Goal: Task Accomplishment & Management: Manage account settings

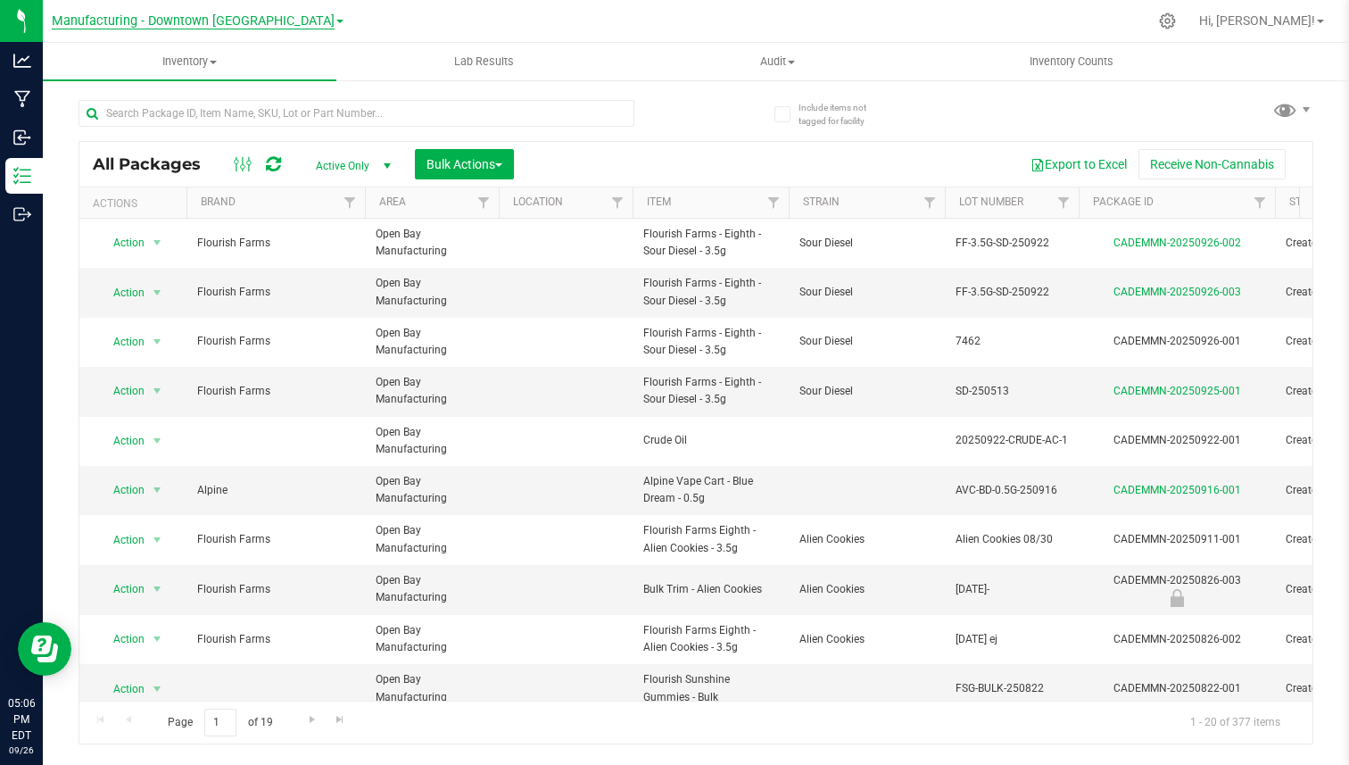
click at [204, 21] on span "Manufacturing - Downtown LA" at bounding box center [193, 21] width 283 height 16
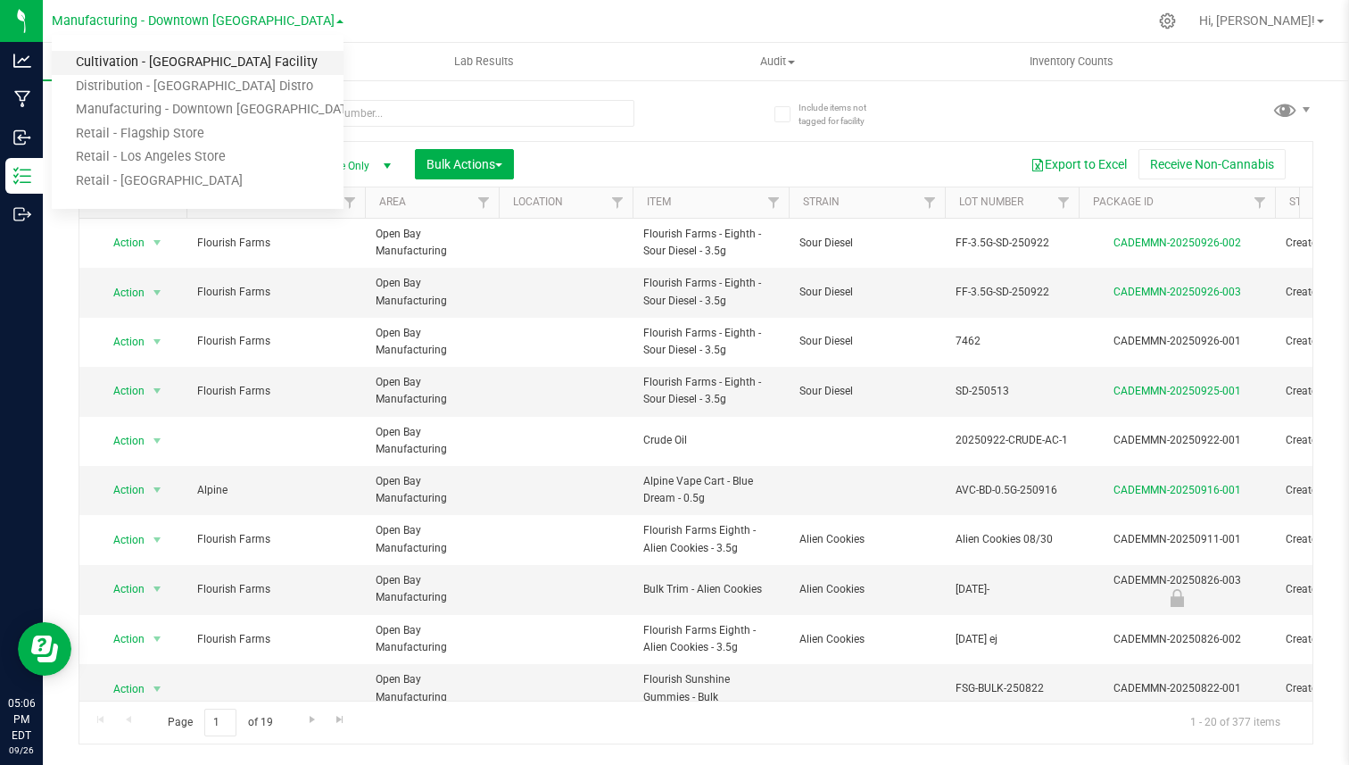
click at [161, 66] on link "Cultivation - Los Angeles Facility" at bounding box center [198, 63] width 292 height 24
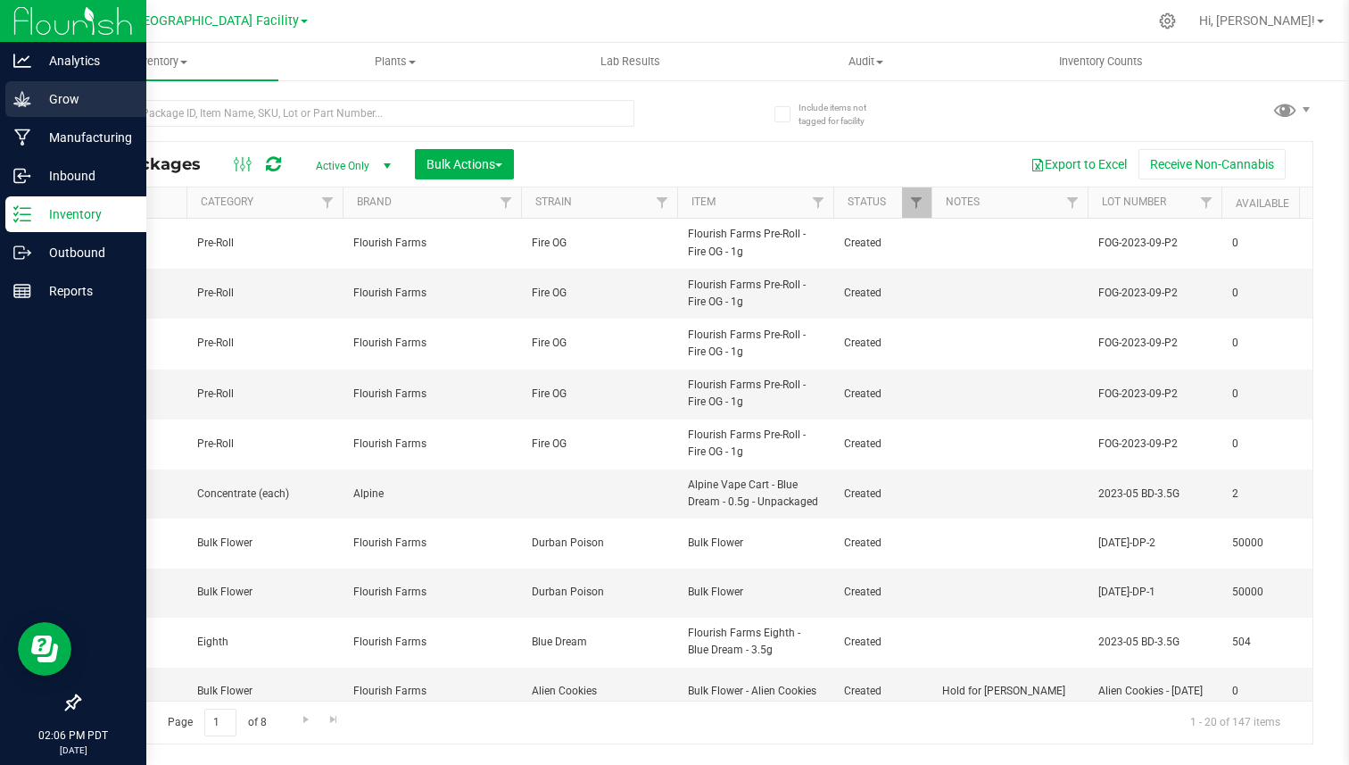
click at [14, 99] on icon at bounding box center [22, 99] width 18 height 18
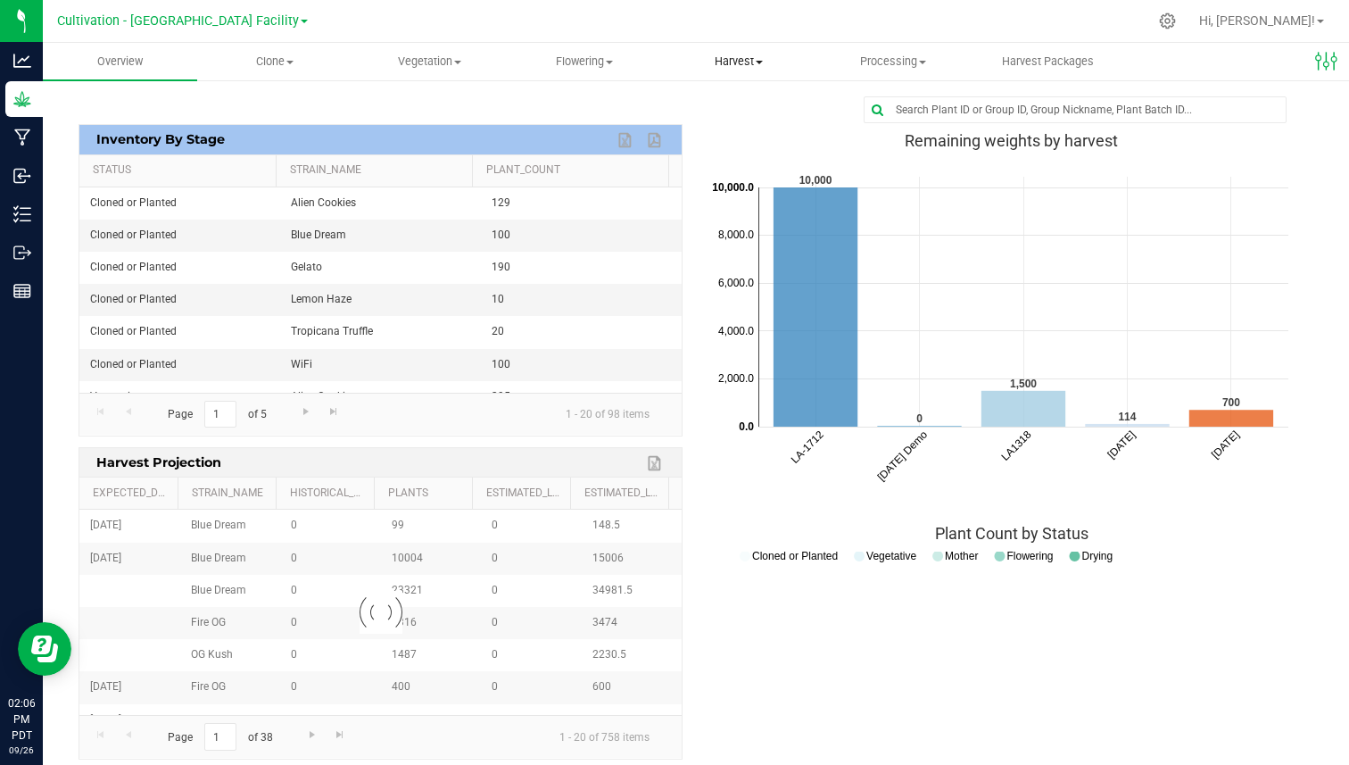
click at [754, 63] on span "Harvest" at bounding box center [738, 62] width 153 height 16
click at [608, 63] on span at bounding box center [609, 63] width 7 height 4
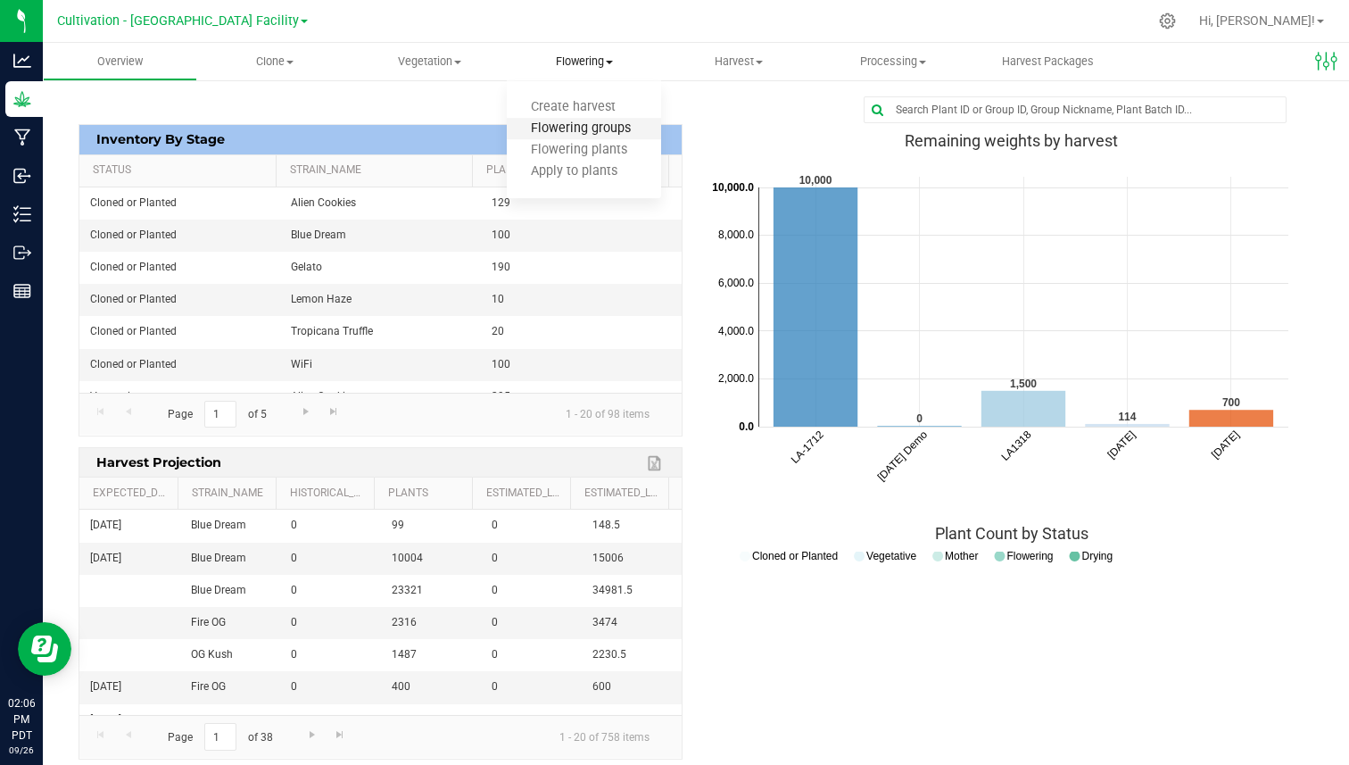
click at [586, 135] on span "Flowering groups" at bounding box center [581, 128] width 148 height 15
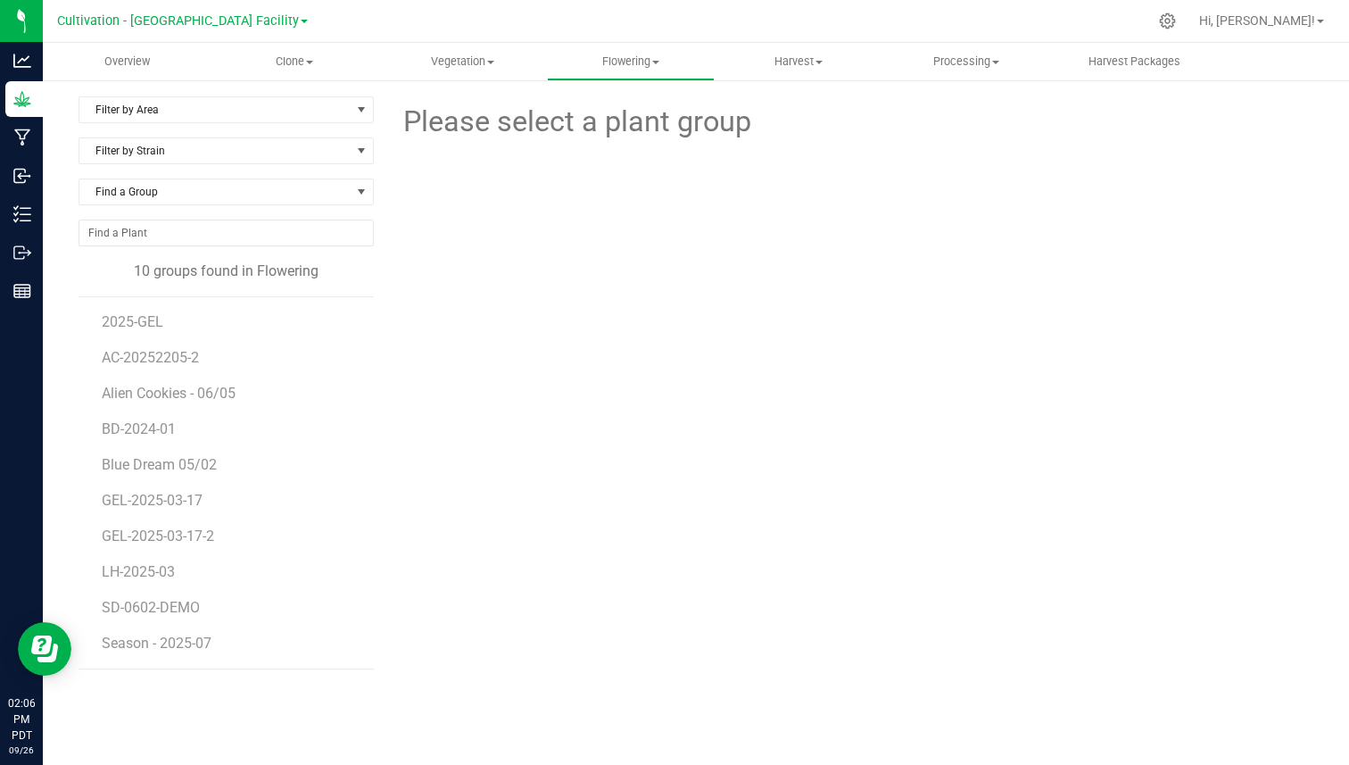
click at [142, 312] on li "2025-GEL" at bounding box center [231, 315] width 259 height 36
click at [118, 317] on span "2025-GEL" at bounding box center [133, 321] width 63 height 17
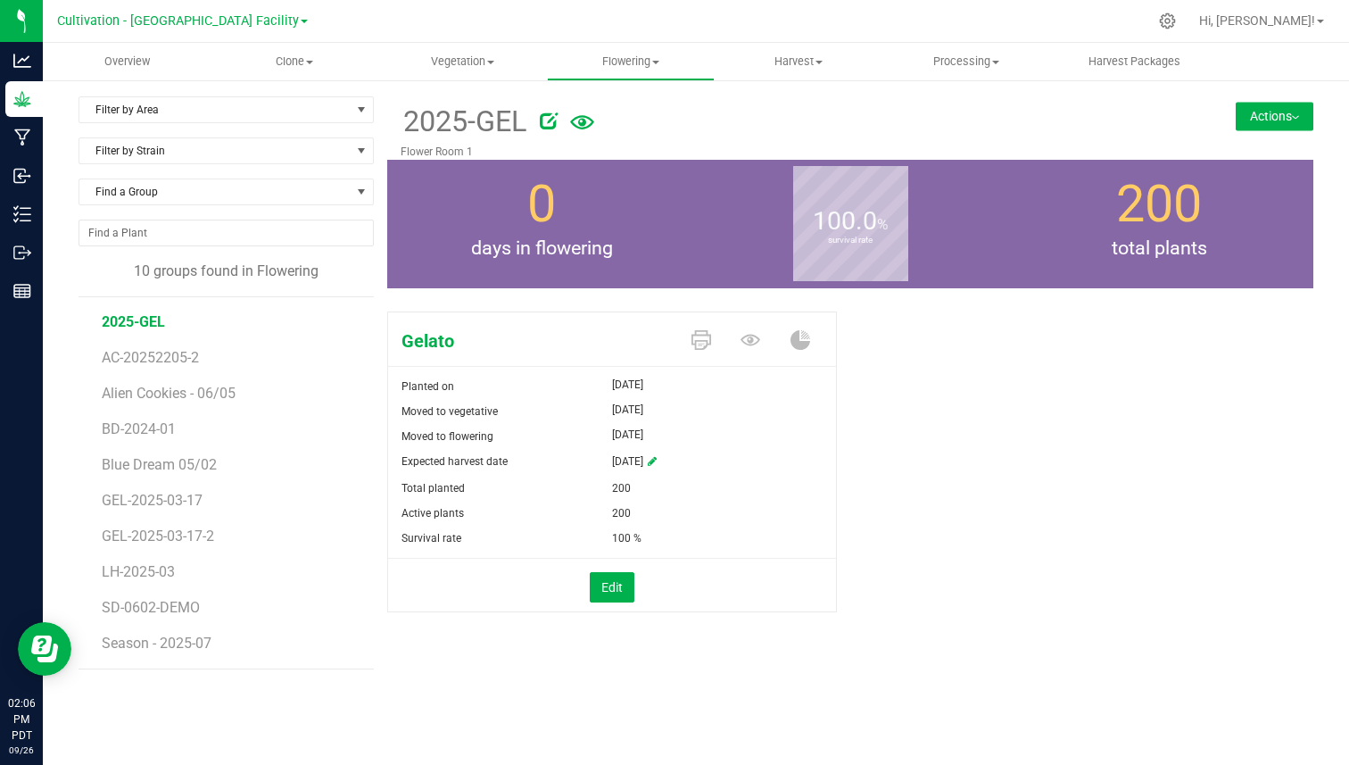
click at [1258, 133] on div "2025-GEL Flower Room 1 Actions Move group Split group" at bounding box center [850, 127] width 926 height 63
click at [1266, 121] on button "Actions" at bounding box center [1275, 116] width 78 height 29
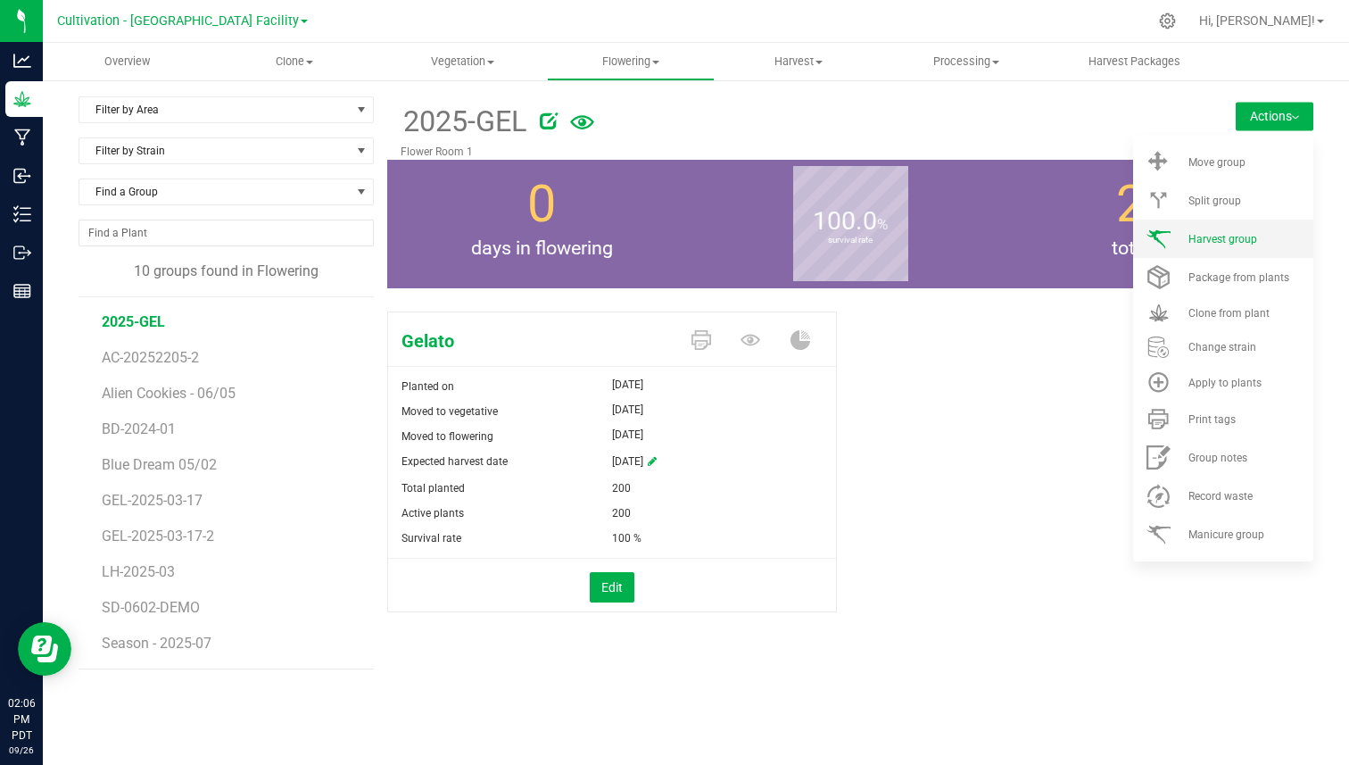
click at [1209, 238] on span "Harvest group" at bounding box center [1223, 239] width 69 height 12
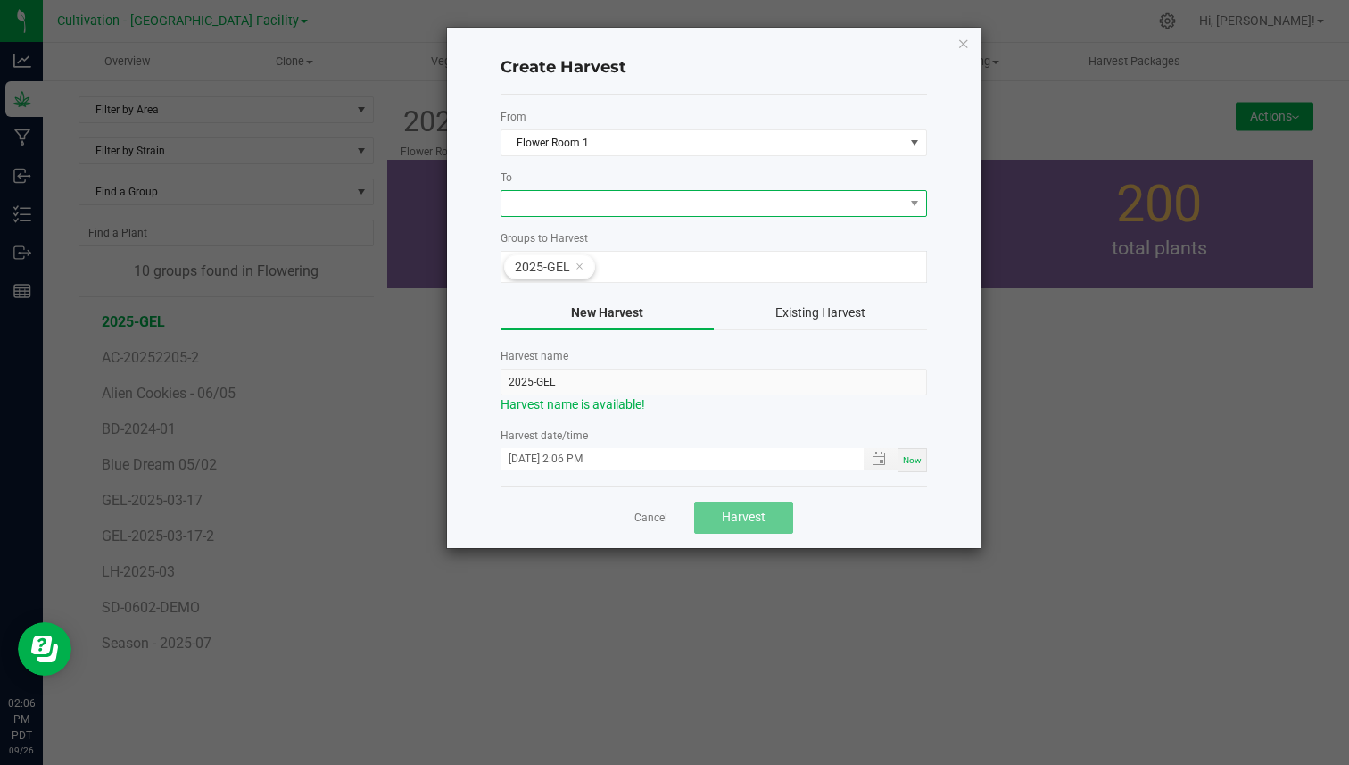
click at [707, 199] on span at bounding box center [703, 203] width 402 height 25
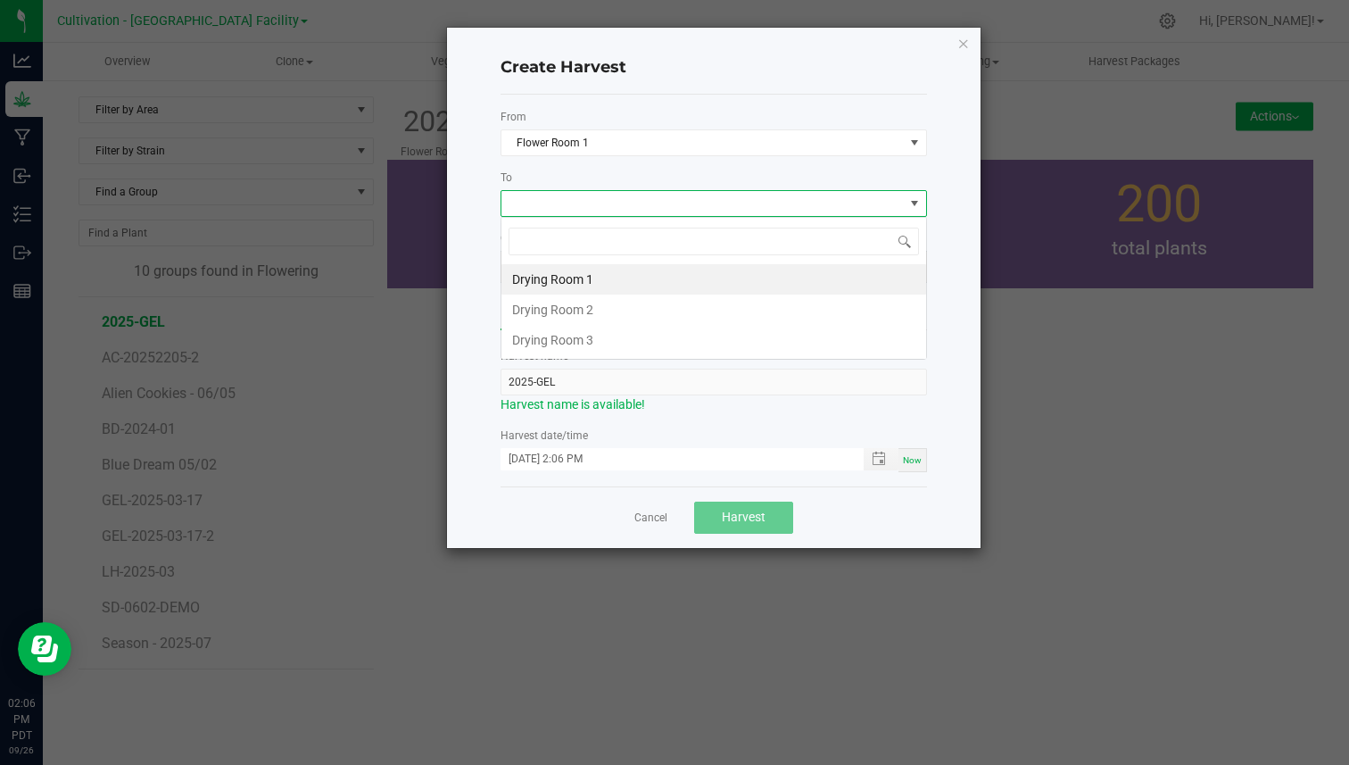
scroll to position [27, 427]
click at [544, 278] on li "Drying Room 1" at bounding box center [714, 279] width 425 height 30
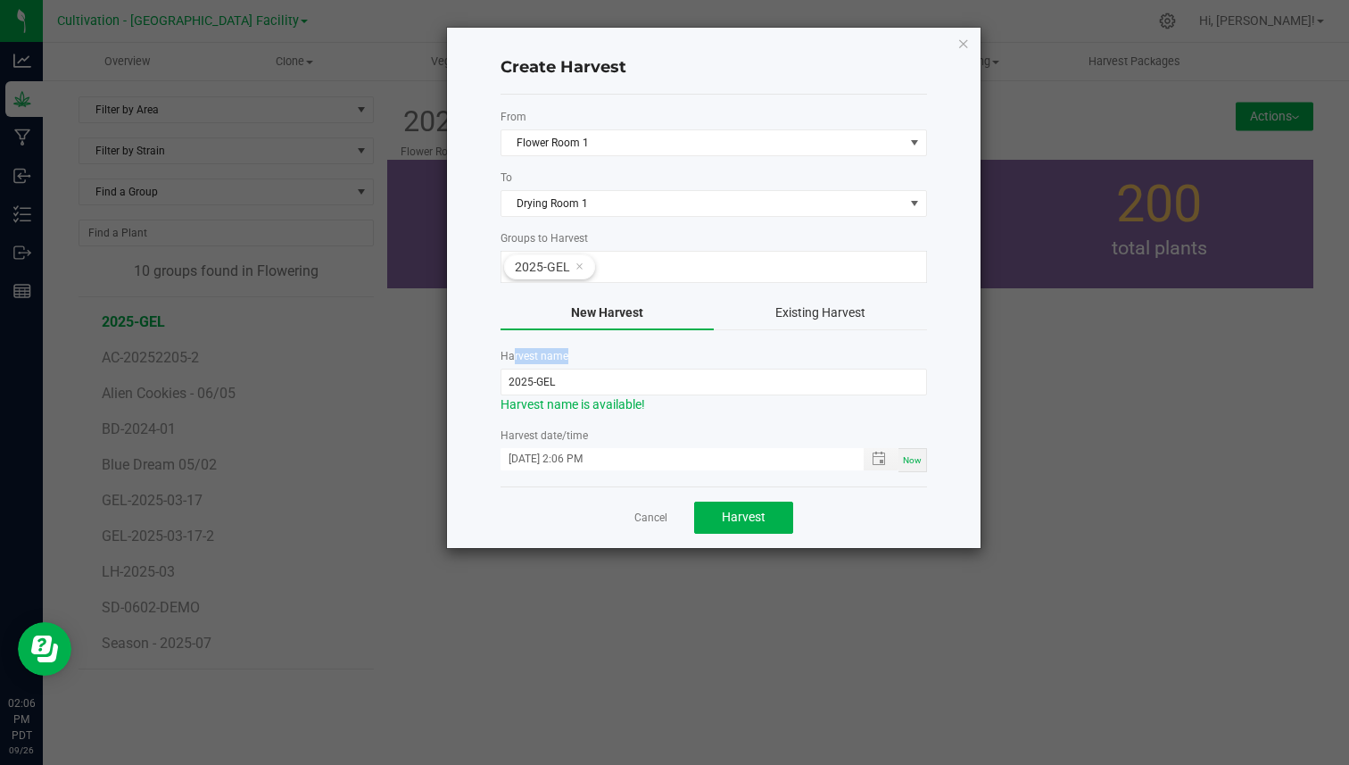
drag, startPoint x: 503, startPoint y: 354, endPoint x: 562, endPoint y: 354, distance: 58.9
click at [563, 354] on label "Harvest name" at bounding box center [714, 356] width 427 height 16
click at [745, 516] on span "Harvest" at bounding box center [744, 517] width 44 height 14
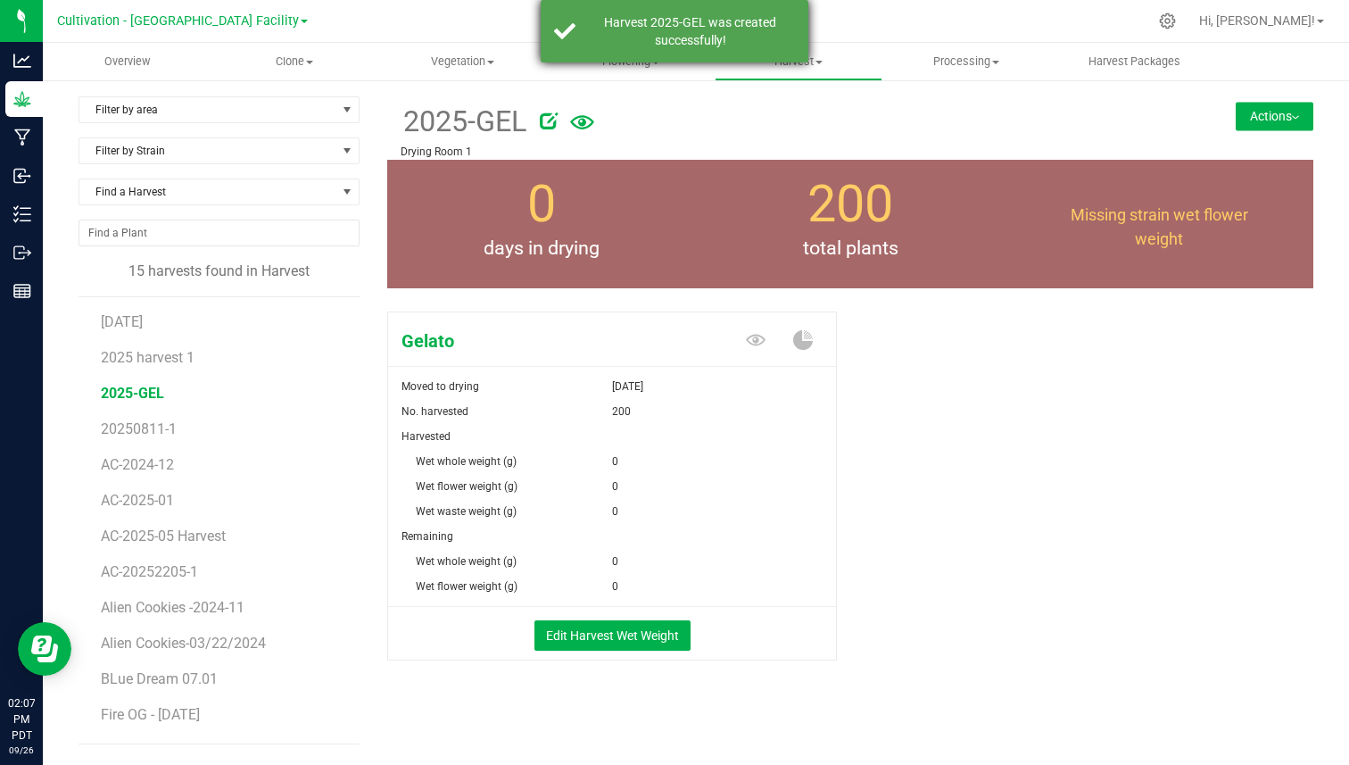
click at [717, 35] on div "Harvest 2025-GEL was created successfully!" at bounding box center [690, 31] width 210 height 36
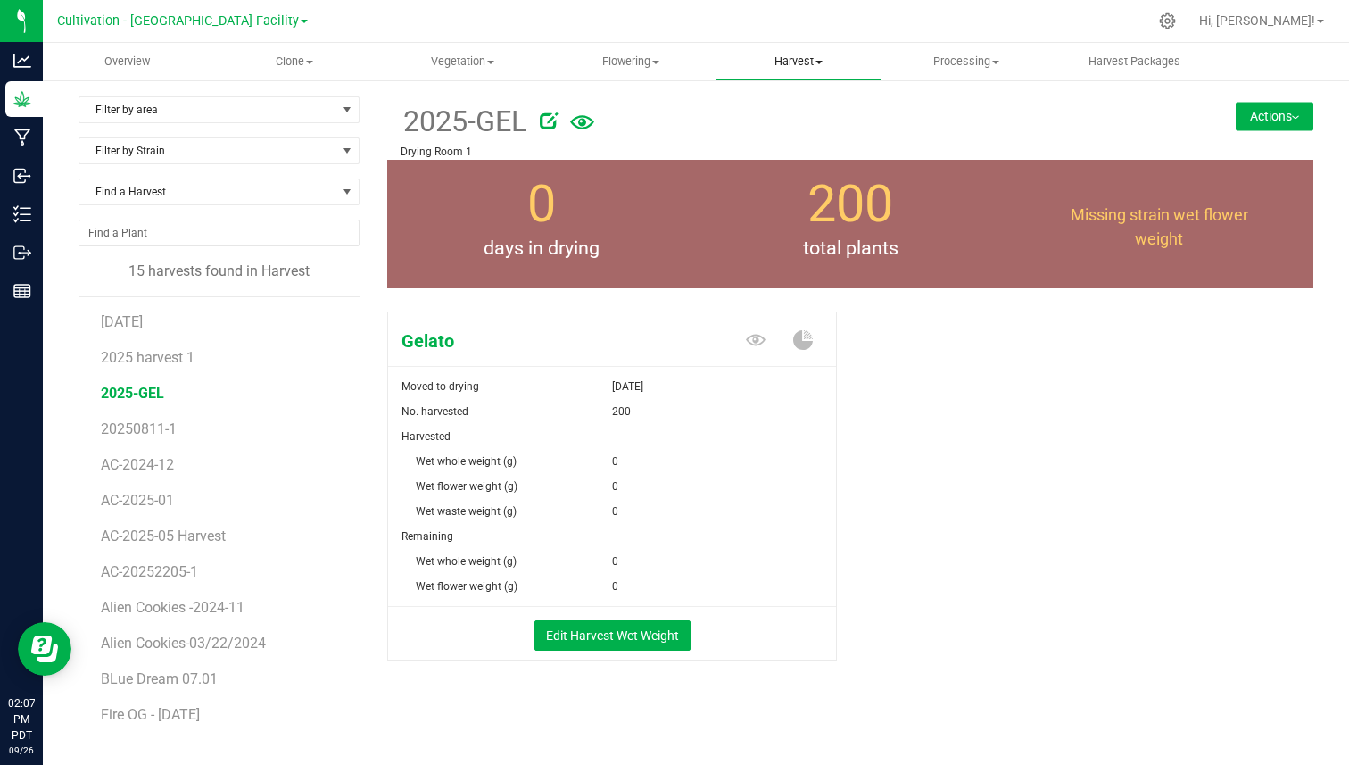
click at [793, 62] on span "Harvest" at bounding box center [799, 62] width 166 height 16
click at [793, 59] on span "Harvest" at bounding box center [799, 62] width 168 height 16
click at [635, 628] on button "Edit Harvest Wet Weight" at bounding box center [613, 635] width 156 height 30
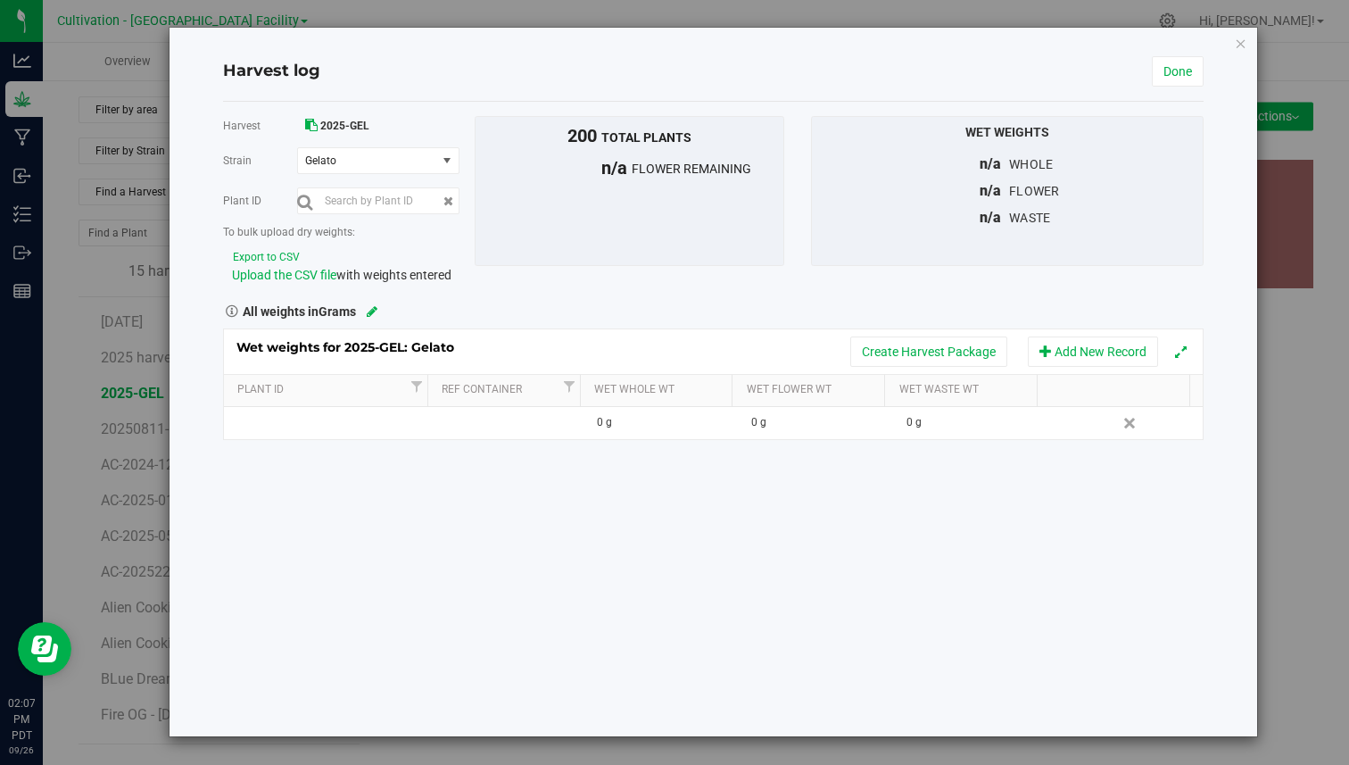
click at [583, 137] on span "200" at bounding box center [582, 135] width 29 height 21
copy span "200"
click at [491, 301] on div "All weights in Grams" at bounding box center [714, 309] width 1008 height 23
click at [374, 310] on icon at bounding box center [372, 311] width 11 height 12
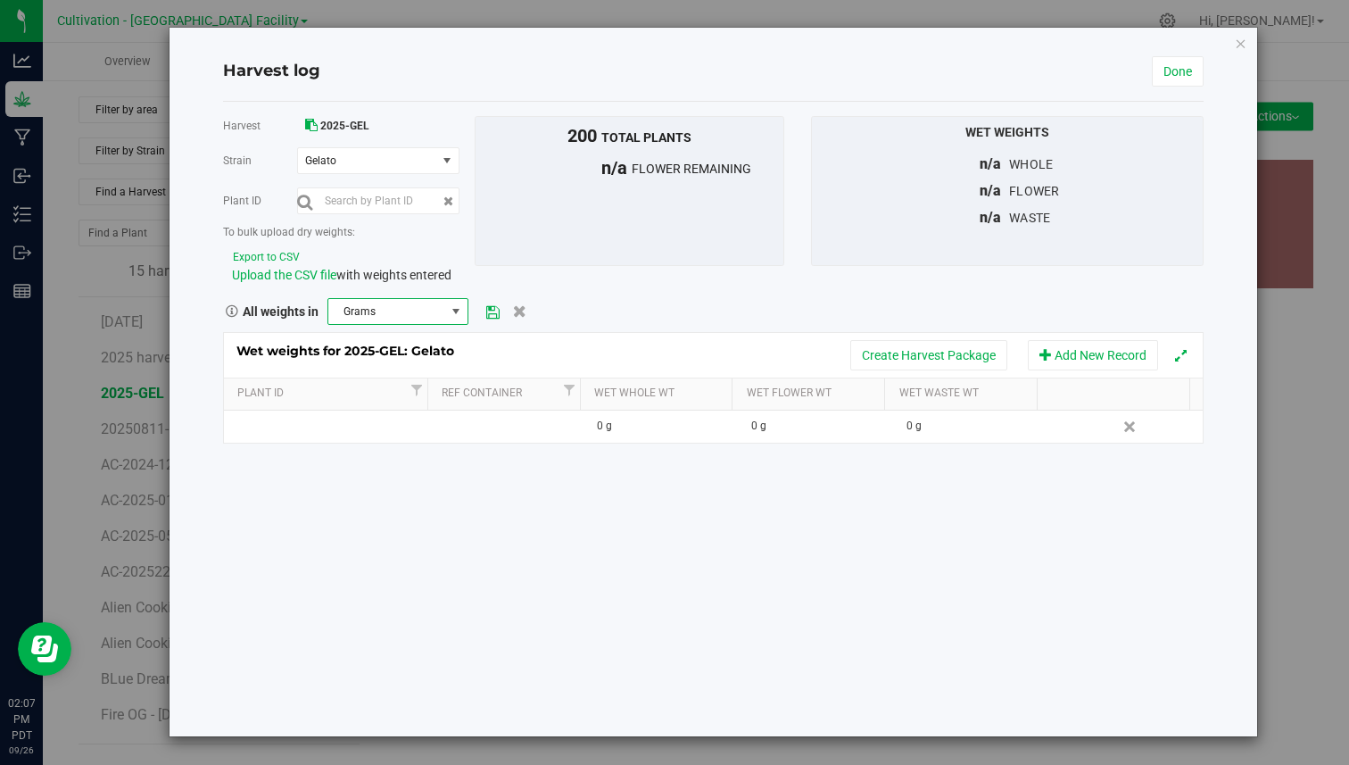
click at [371, 313] on span "Grams" at bounding box center [386, 311] width 117 height 25
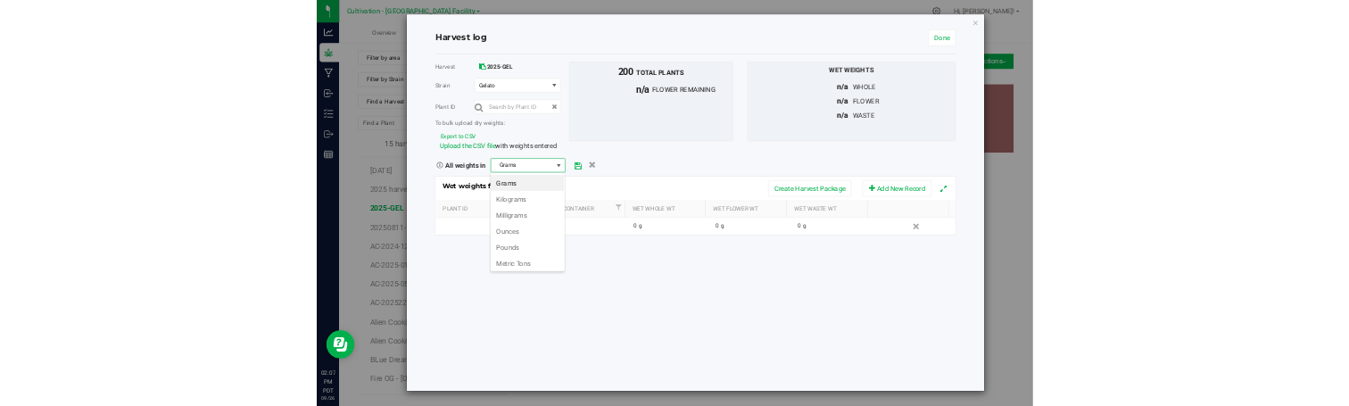
scroll to position [27, 141]
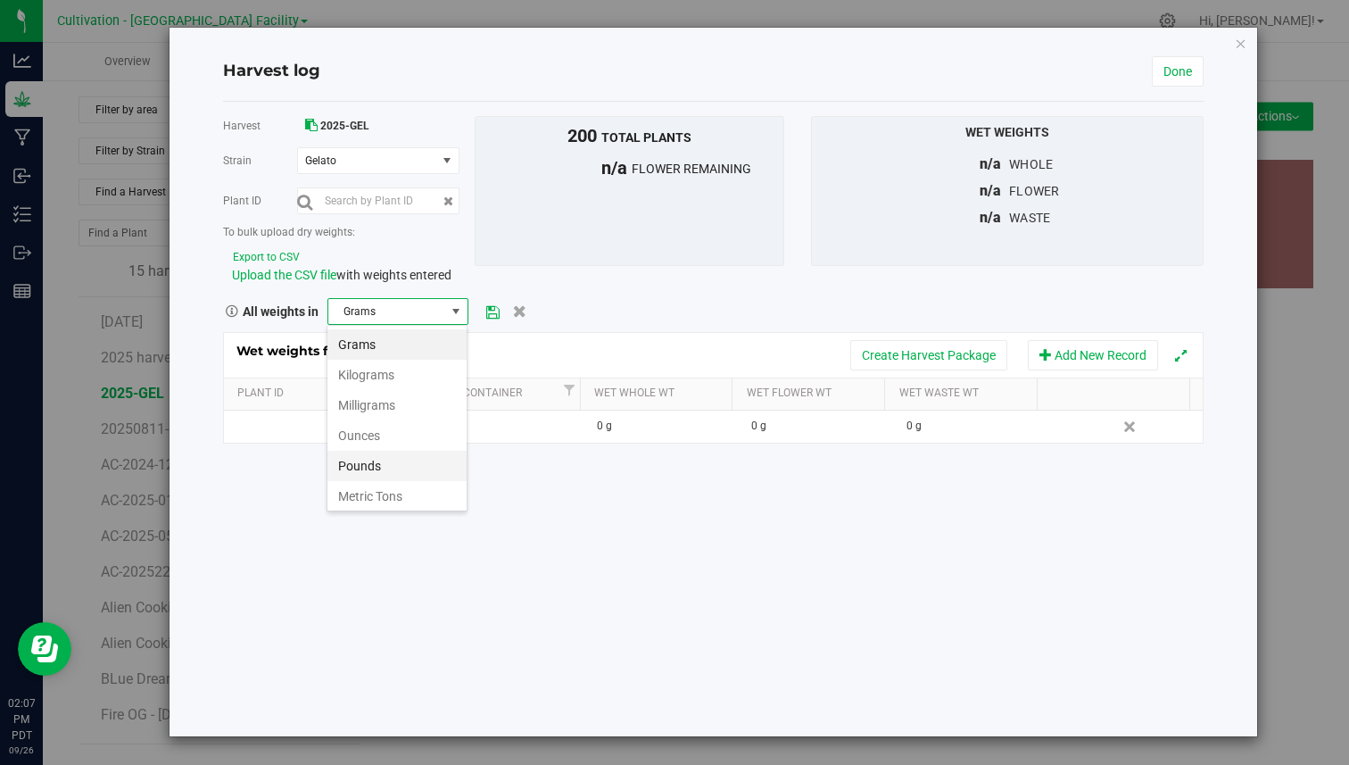
click at [367, 477] on li "Pounds" at bounding box center [397, 466] width 139 height 30
click at [493, 311] on icon at bounding box center [492, 312] width 13 height 12
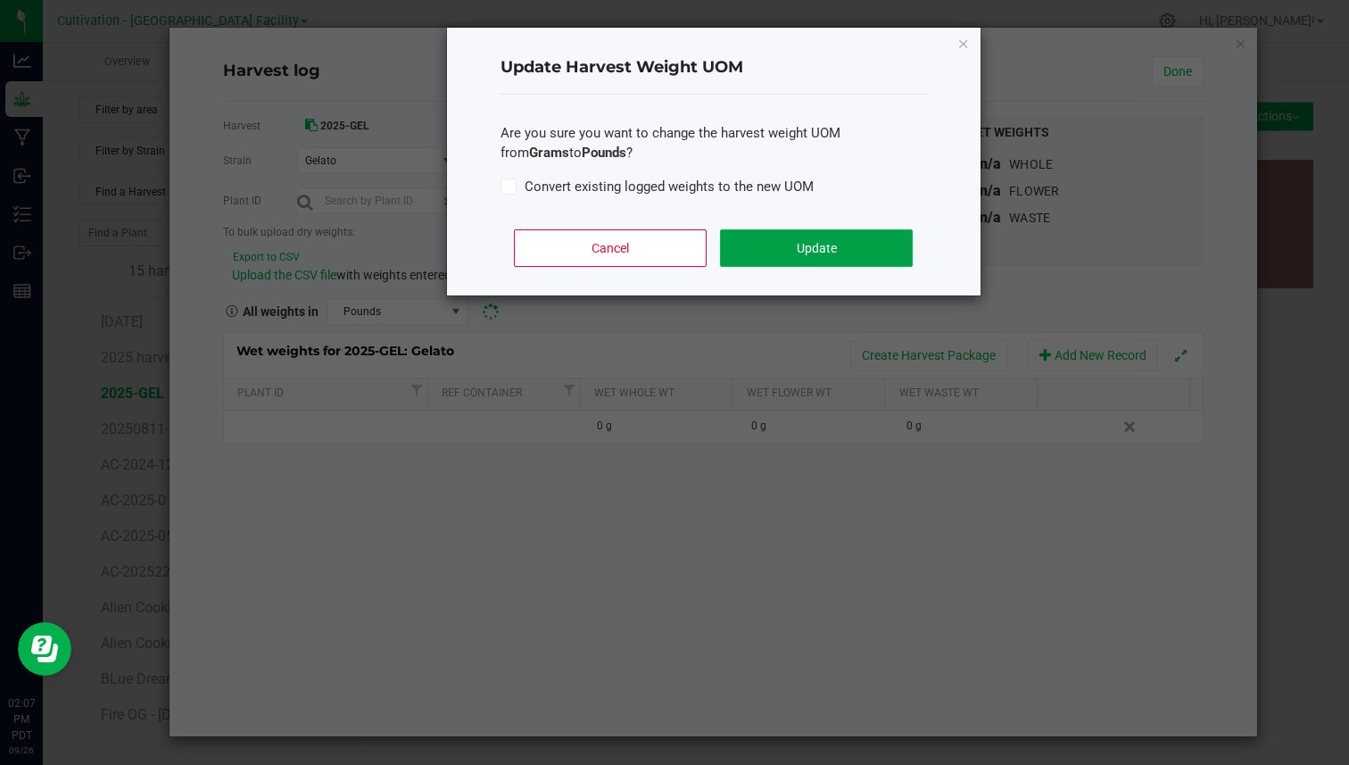
click at [769, 232] on button "Update" at bounding box center [816, 247] width 192 height 37
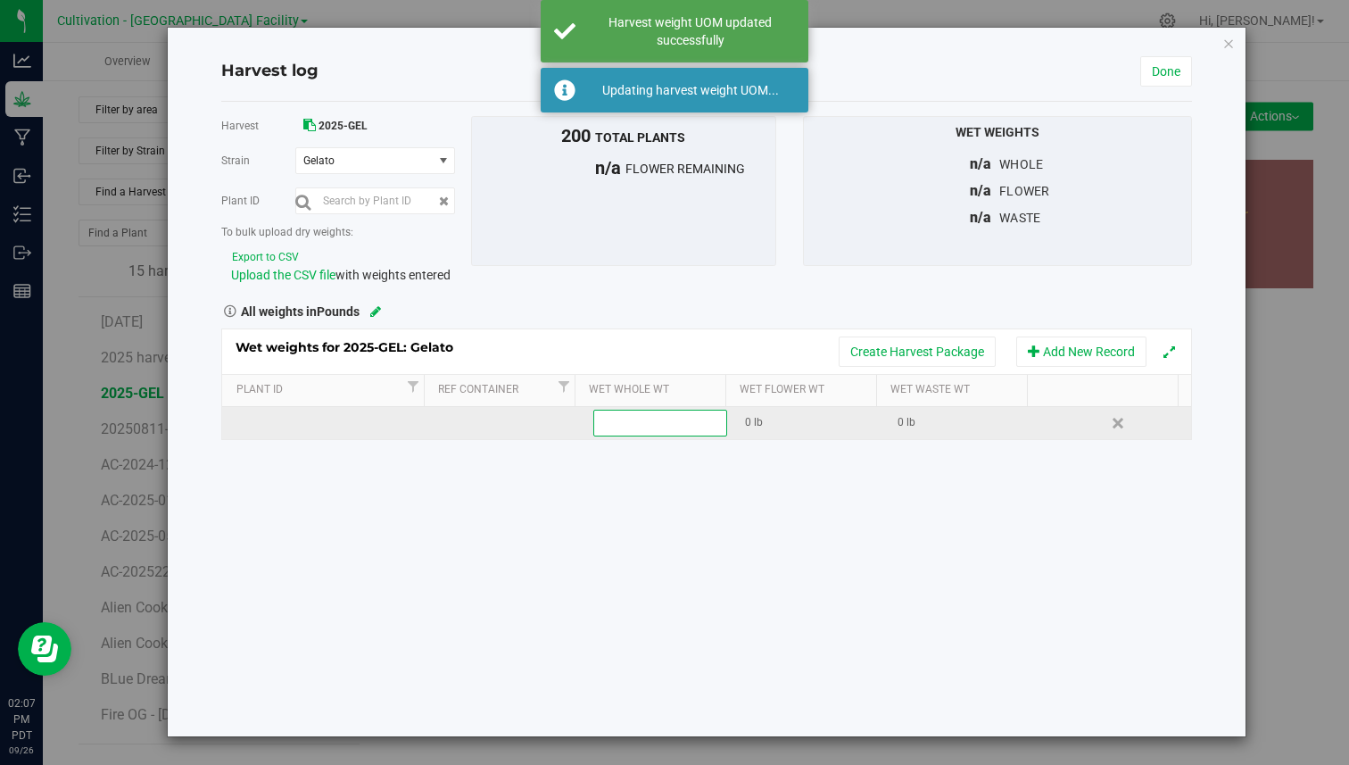
click at [676, 427] on input "text" at bounding box center [660, 422] width 132 height 25
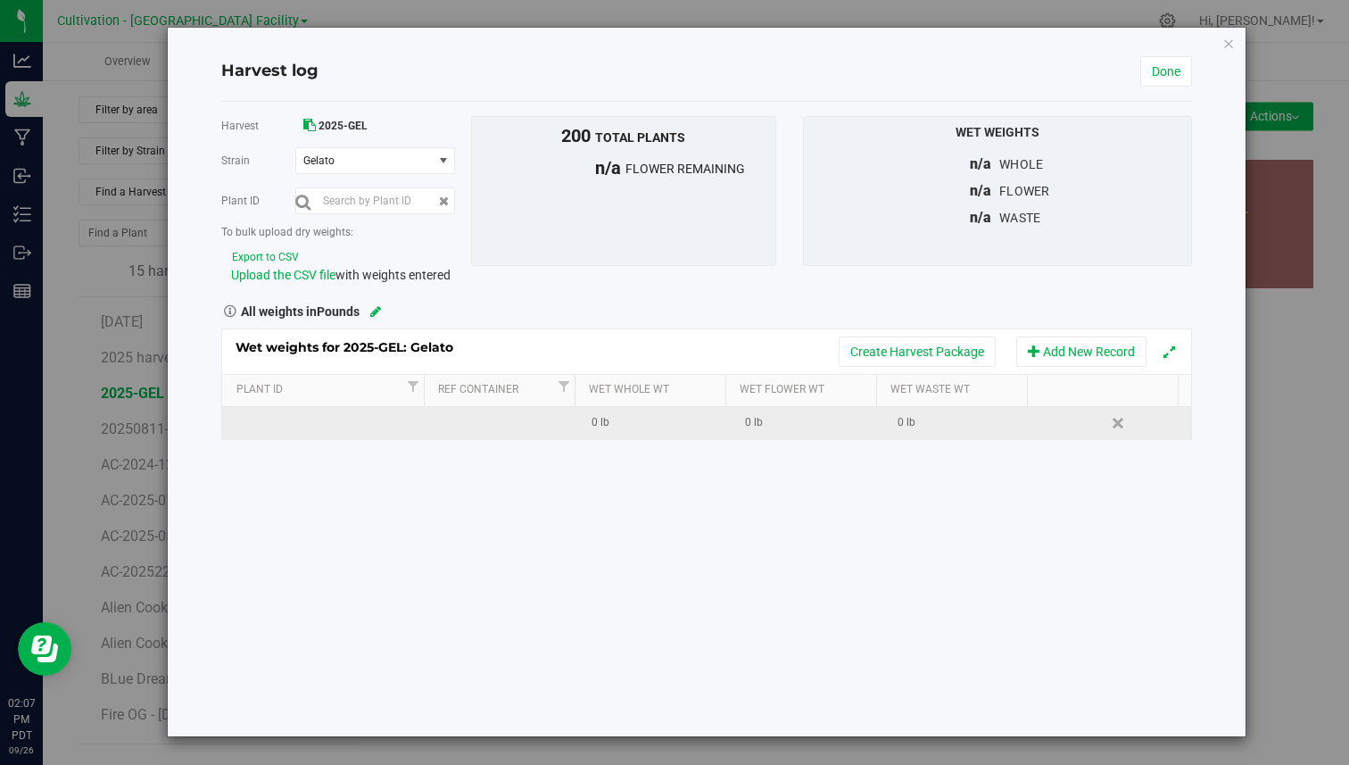
click at [658, 412] on td "0 lb" at bounding box center [655, 423] width 153 height 32
type input "4000"
click at [790, 420] on div "Wet weights for 2025-GEL: Gelato Create Harvest Package Add New Record Plant Id…" at bounding box center [706, 384] width 971 height 112
click at [911, 417] on div "0 lb" at bounding box center [967, 422] width 139 height 17
click at [954, 422] on span at bounding box center [966, 423] width 134 height 27
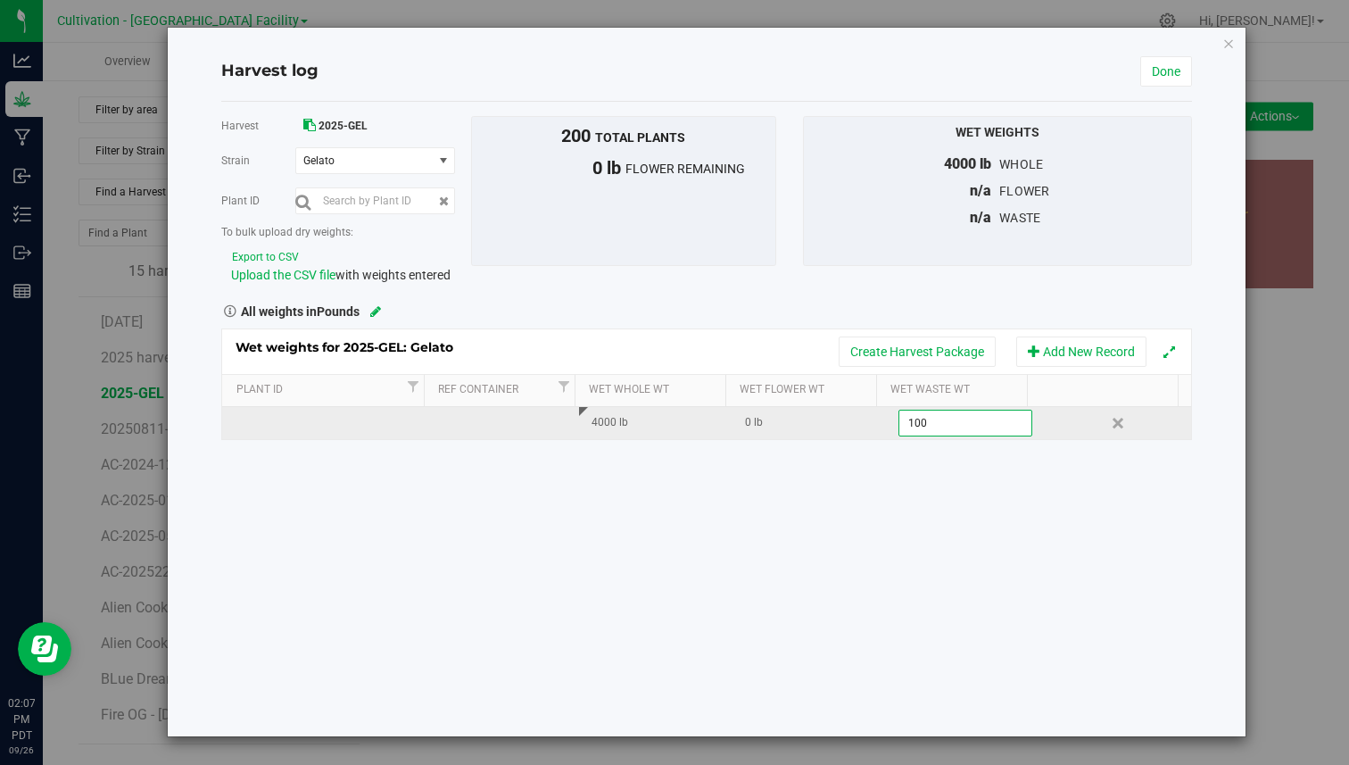
type input "1000"
type input "1000.0000 lb"
click at [949, 437] on div "Wet weights for 2025-GEL: Gelato Create Harvest Package Add New Record Plant Id…" at bounding box center [706, 384] width 971 height 112
click at [839, 428] on div "0 lb" at bounding box center [814, 422] width 139 height 17
type input "3000"
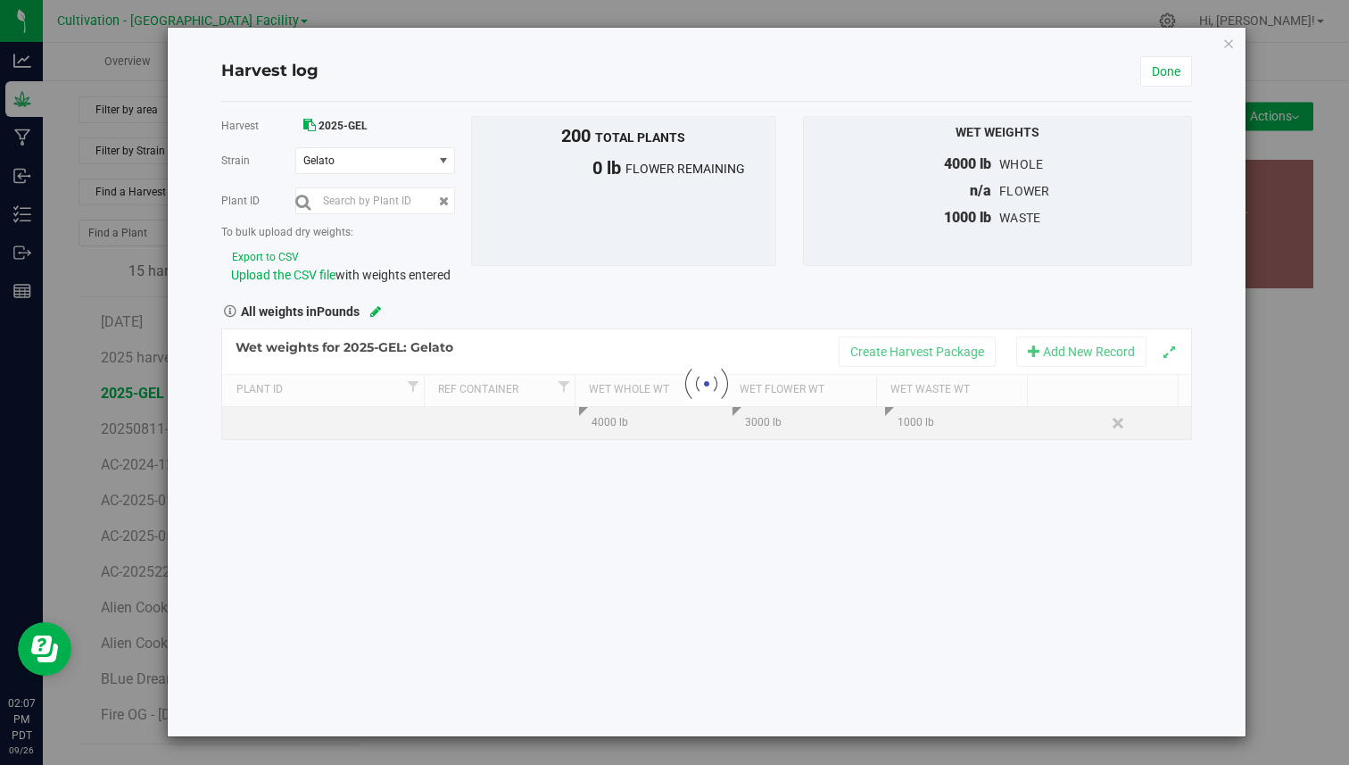
click at [840, 448] on div "Harvest 2025-GEL Strain Gelato Select strain Gelato Plant ID To bulk upload dry…" at bounding box center [706, 419] width 971 height 634
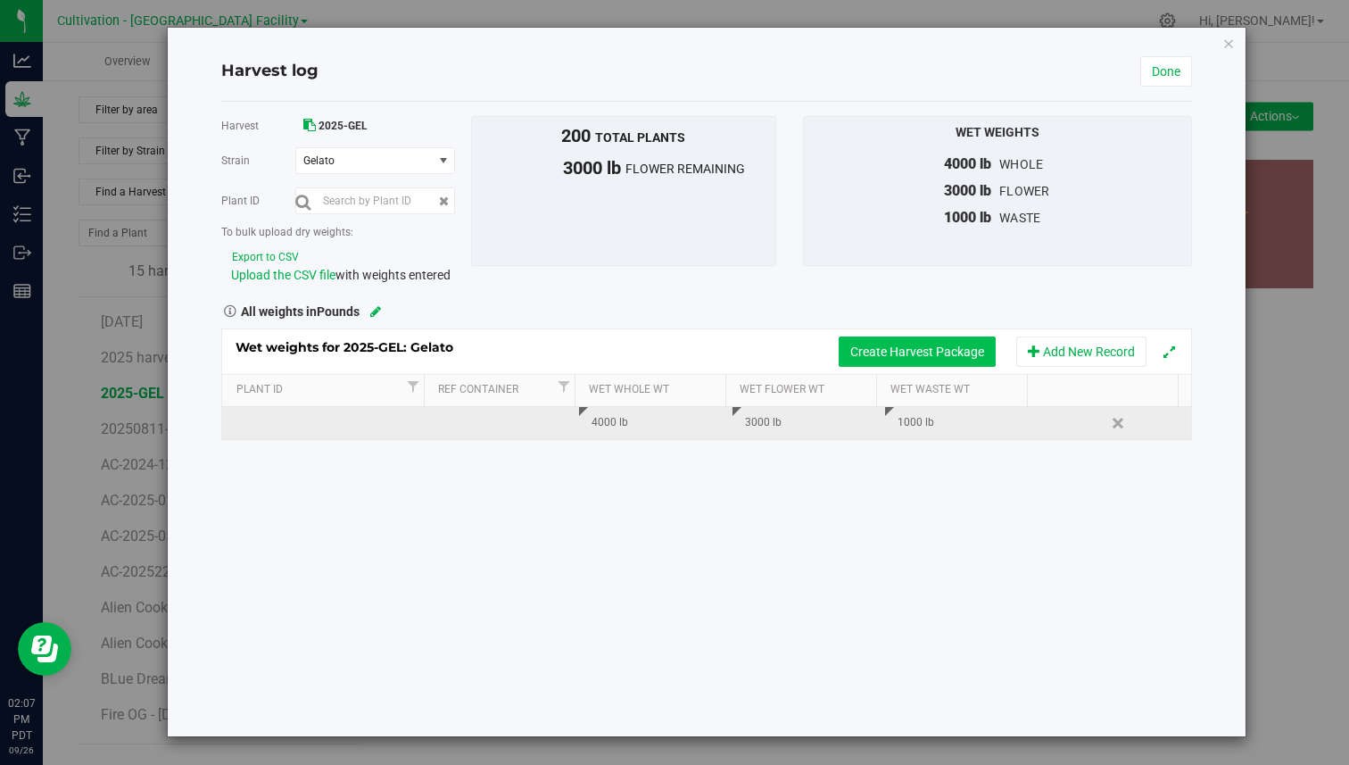
click at [933, 347] on button "Create Harvest Package" at bounding box center [917, 351] width 157 height 30
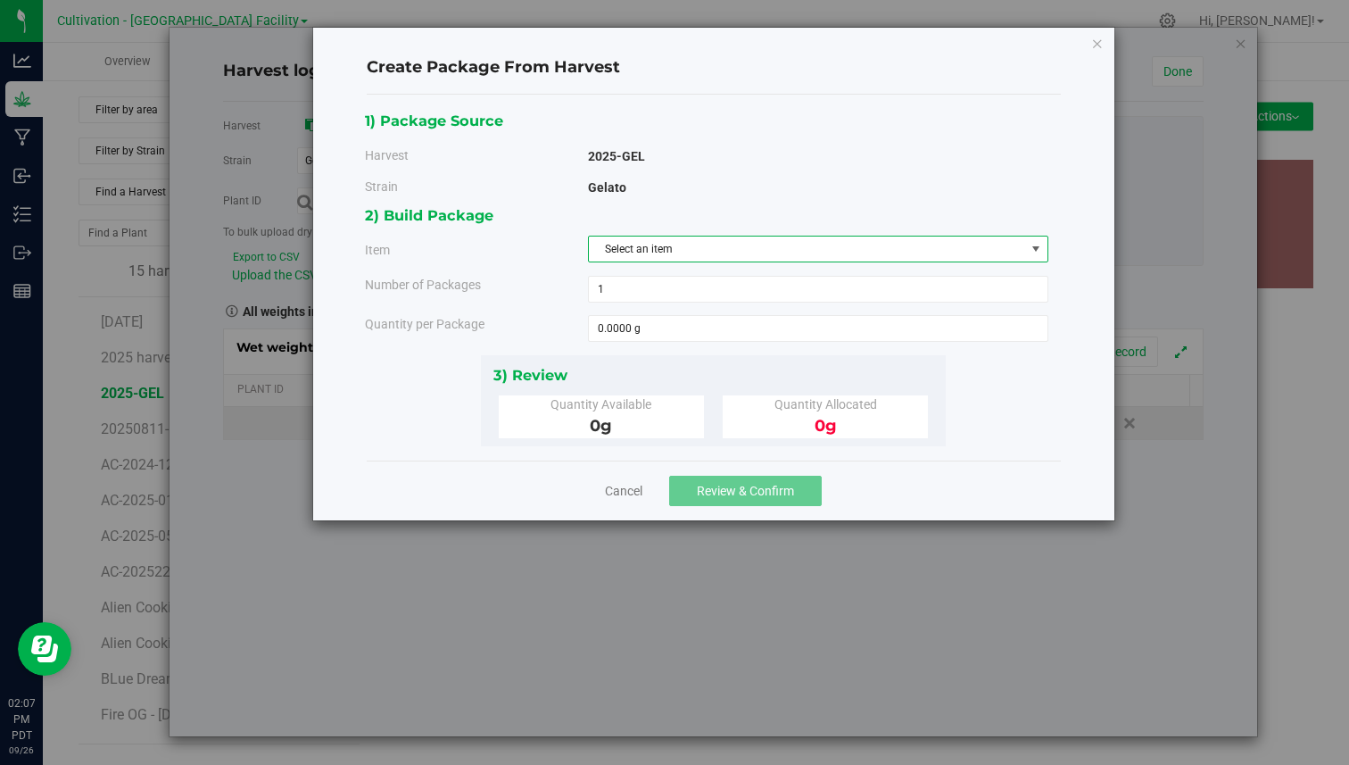
click at [848, 252] on span "Select an item" at bounding box center [807, 248] width 436 height 25
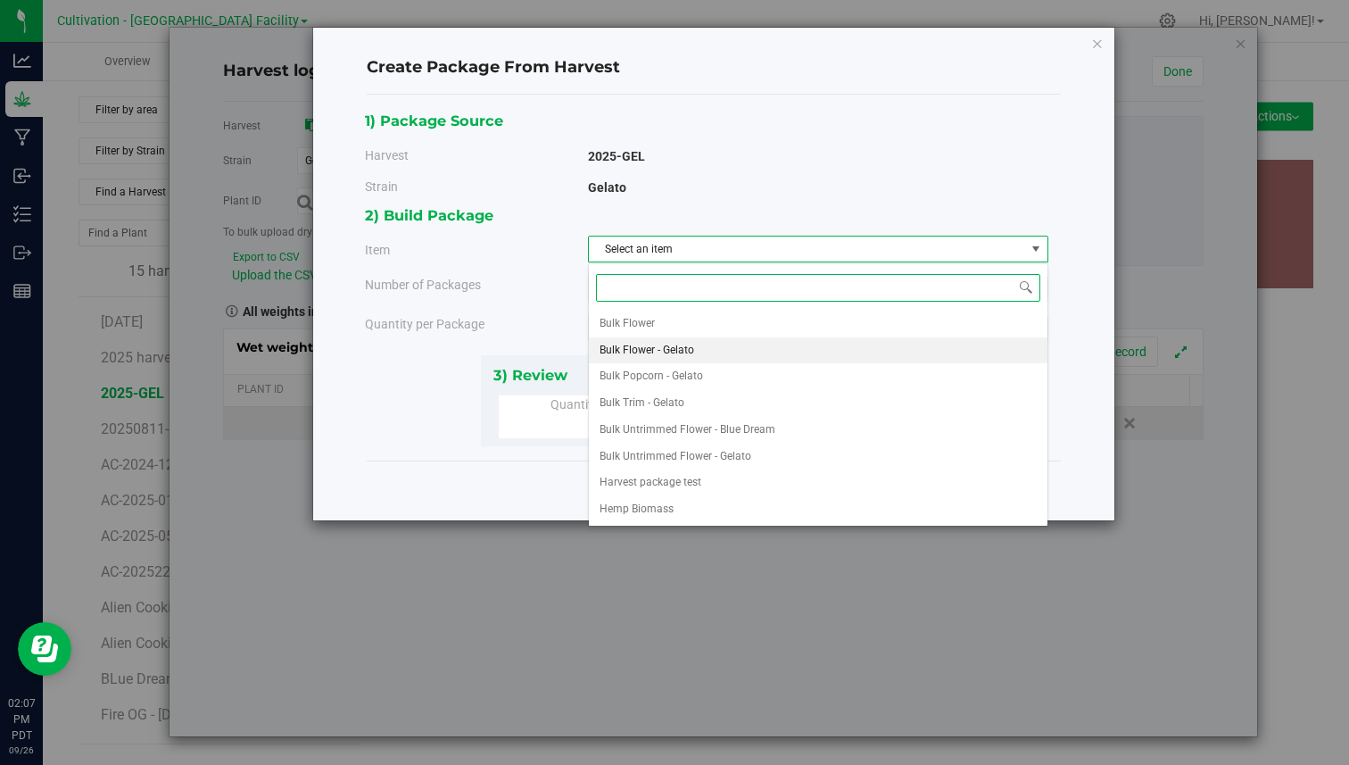
click at [662, 344] on span "Bulk Flower - Gelato" at bounding box center [647, 350] width 95 height 23
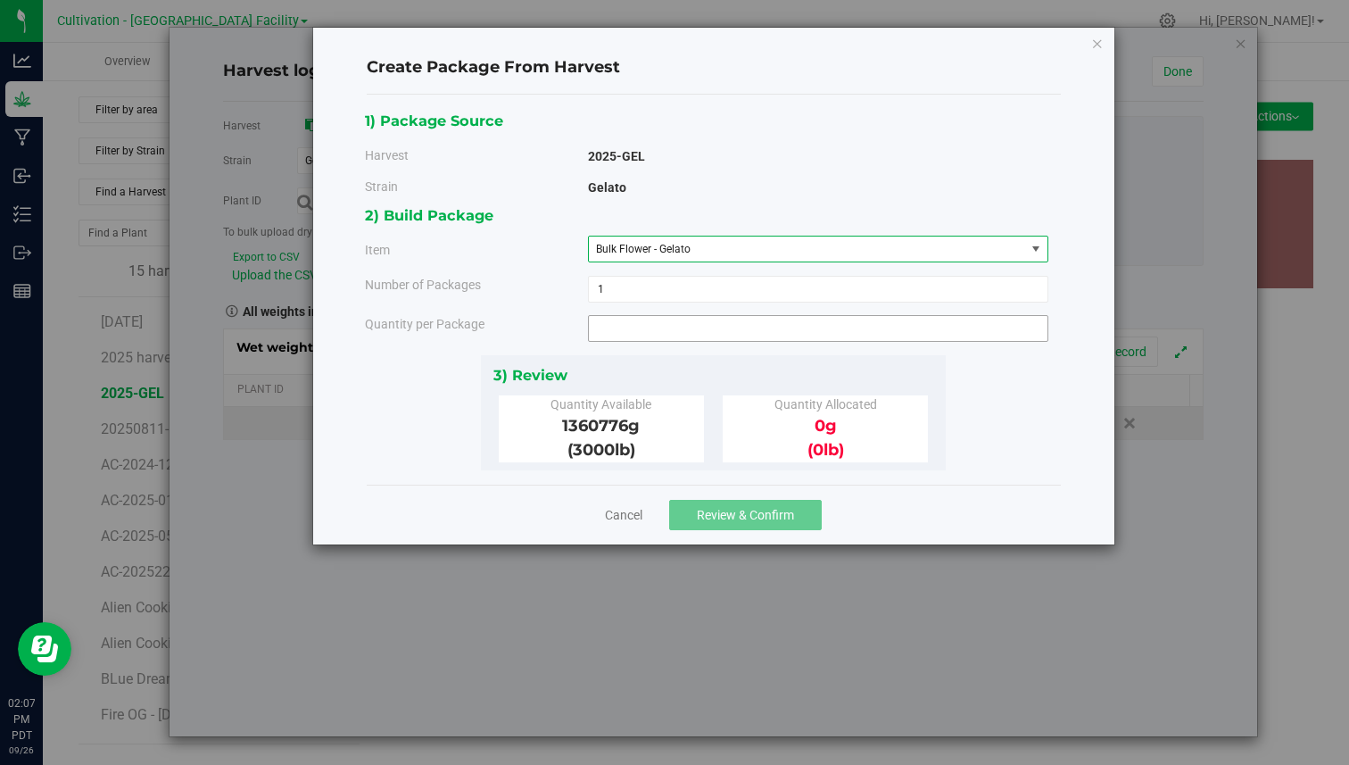
click at [636, 336] on span at bounding box center [818, 328] width 460 height 27
type input "0.0000 g"
click at [606, 424] on span "1360776 g" at bounding box center [601, 426] width 78 height 20
copy span "1360776"
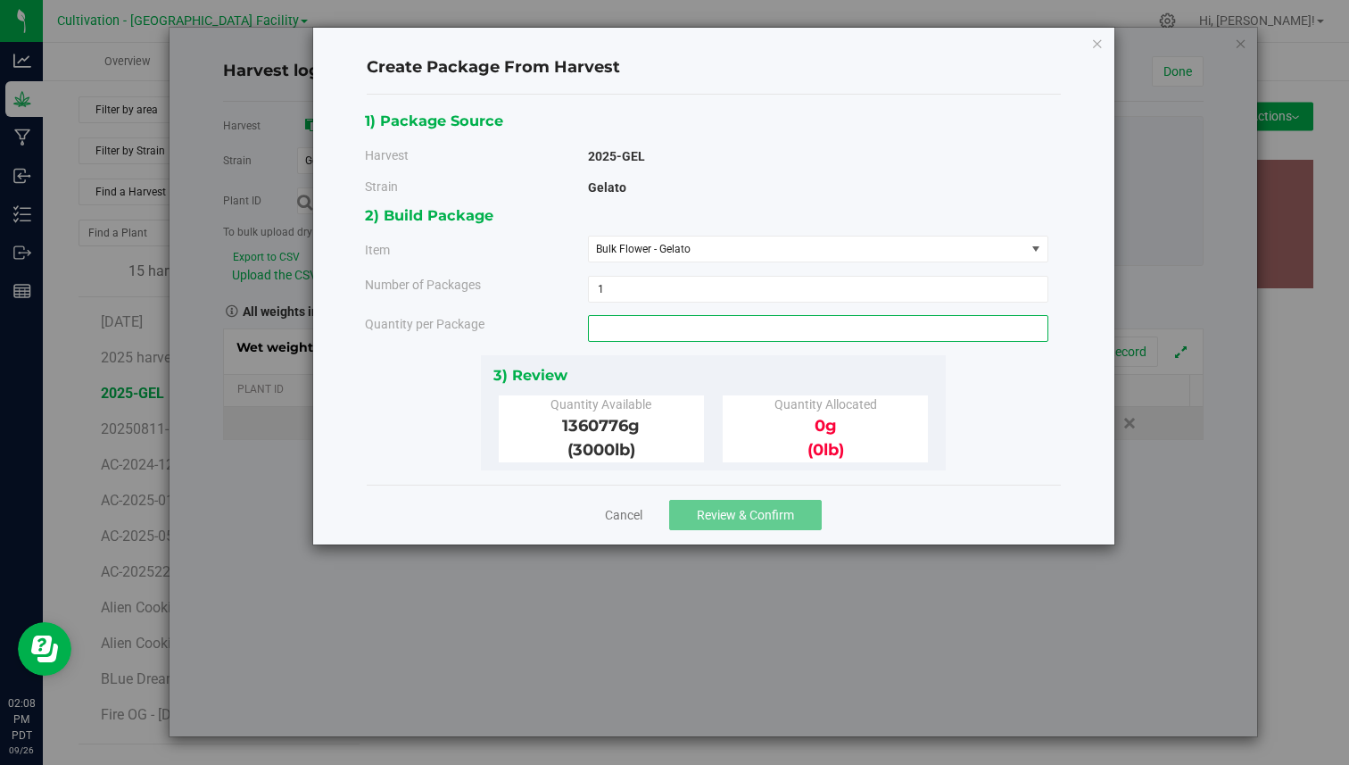
click at [659, 328] on span at bounding box center [818, 328] width 460 height 27
paste input "1360776"
type input "1360776"
type input "1360776.0000 g"
click at [645, 363] on div "3) Review" at bounding box center [713, 375] width 441 height 24
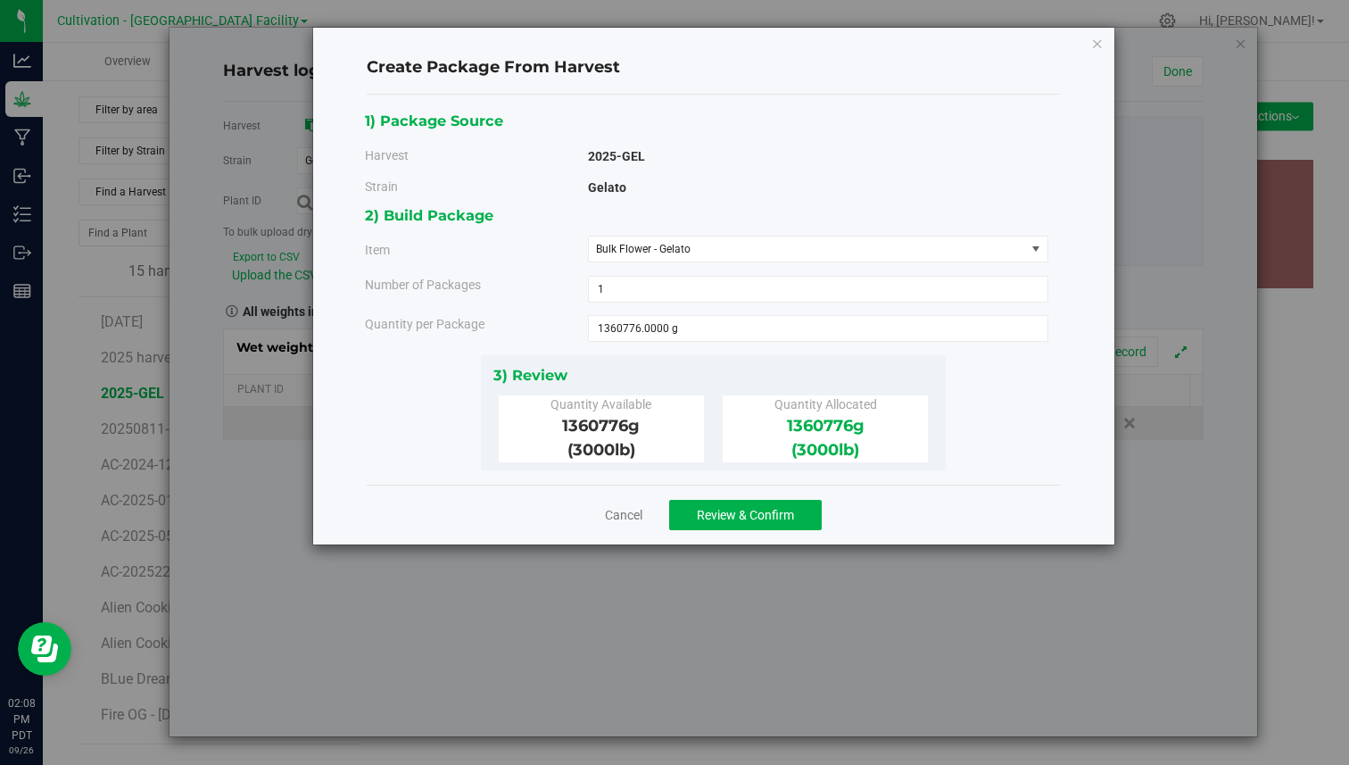
click at [885, 561] on div "Create Package From Harvest 1) Package Source Harvest 2025-GEL Strain Gelato 1 …" at bounding box center [681, 382] width 1363 height 765
click at [922, 13] on div "Create Package From Harvest 1) Package Source Harvest 2025-GEL Strain Gelato 1 …" at bounding box center [681, 382] width 1363 height 765
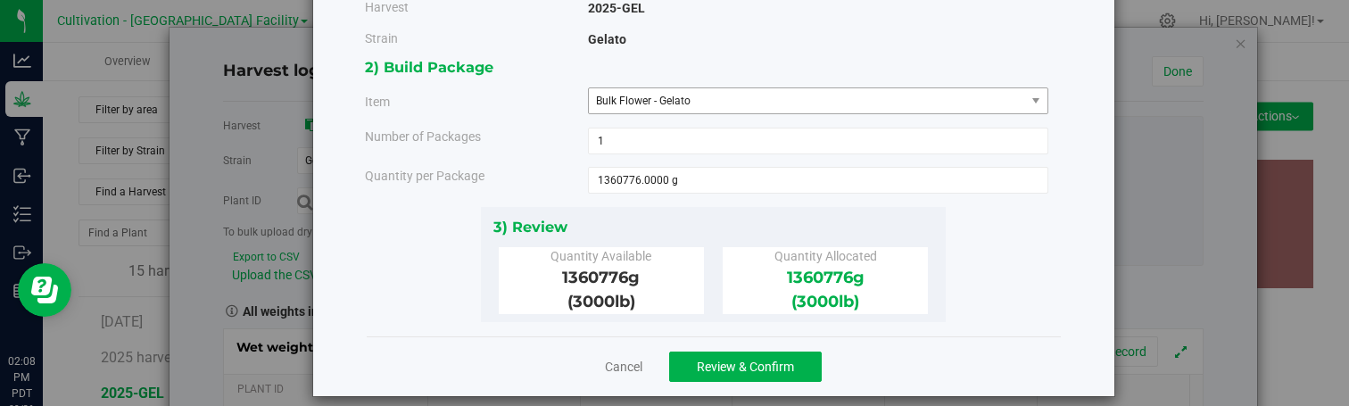
scroll to position [165, 0]
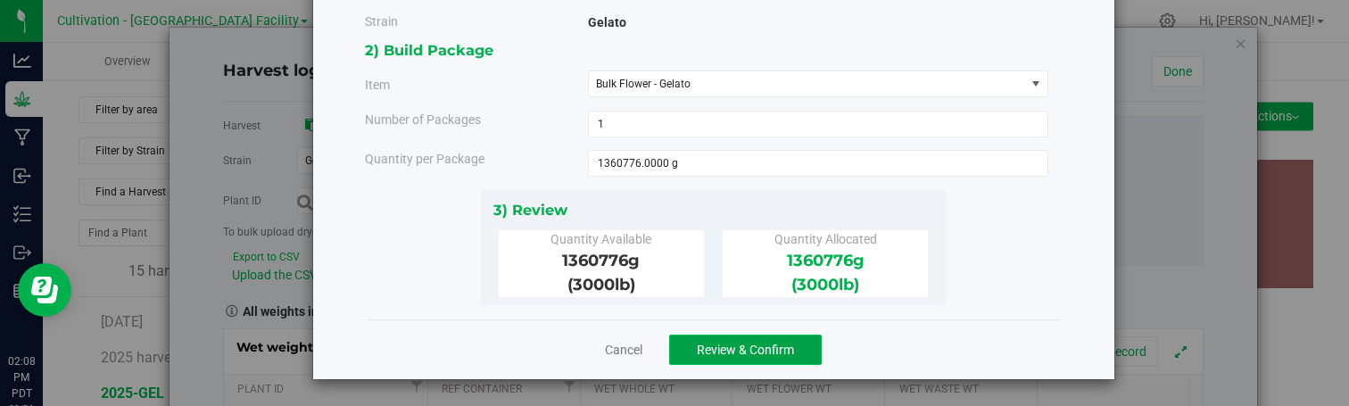
click at [727, 353] on span "Review & Confirm" at bounding box center [745, 350] width 97 height 14
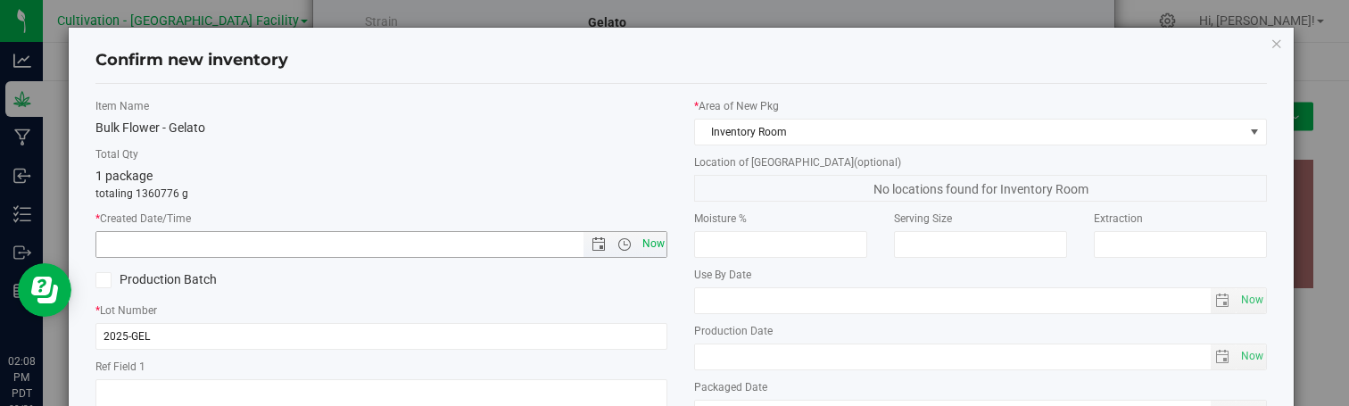
click at [638, 236] on span "Now" at bounding box center [653, 244] width 30 height 26
type input "9/26/2025 2:08 PM"
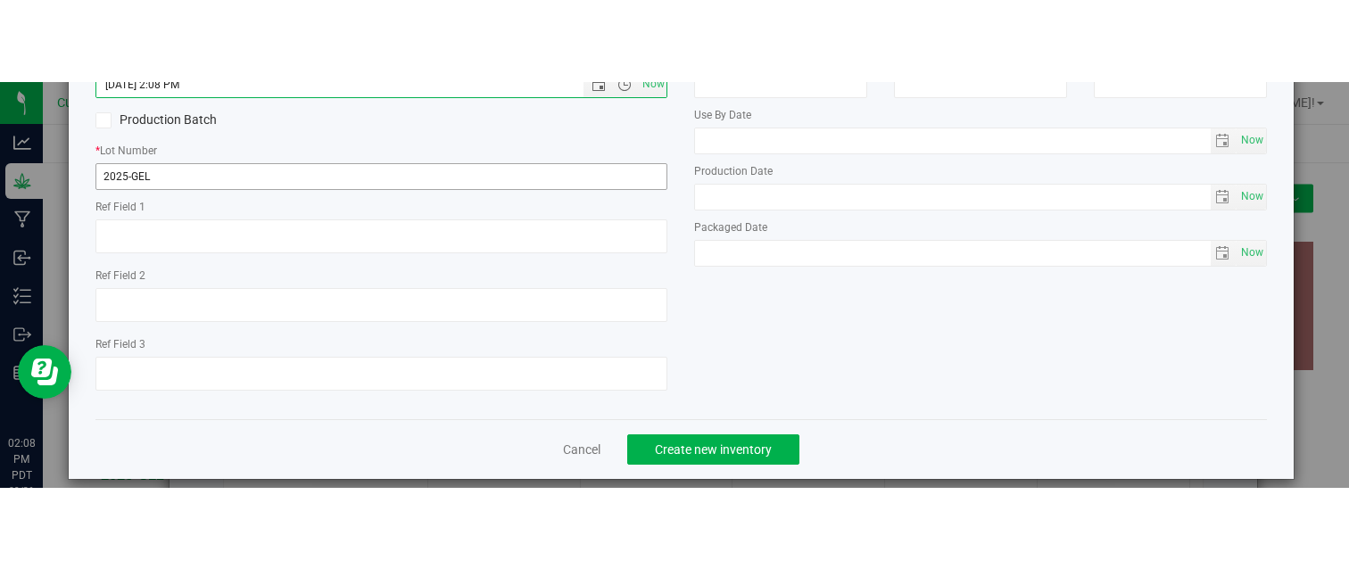
scroll to position [260, 0]
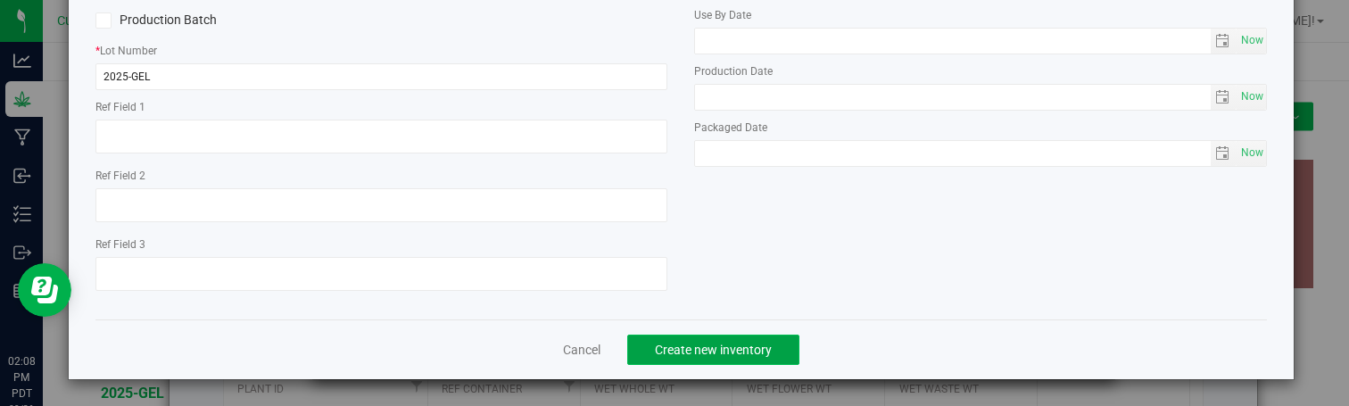
click at [726, 348] on span "Create new inventory" at bounding box center [713, 350] width 117 height 14
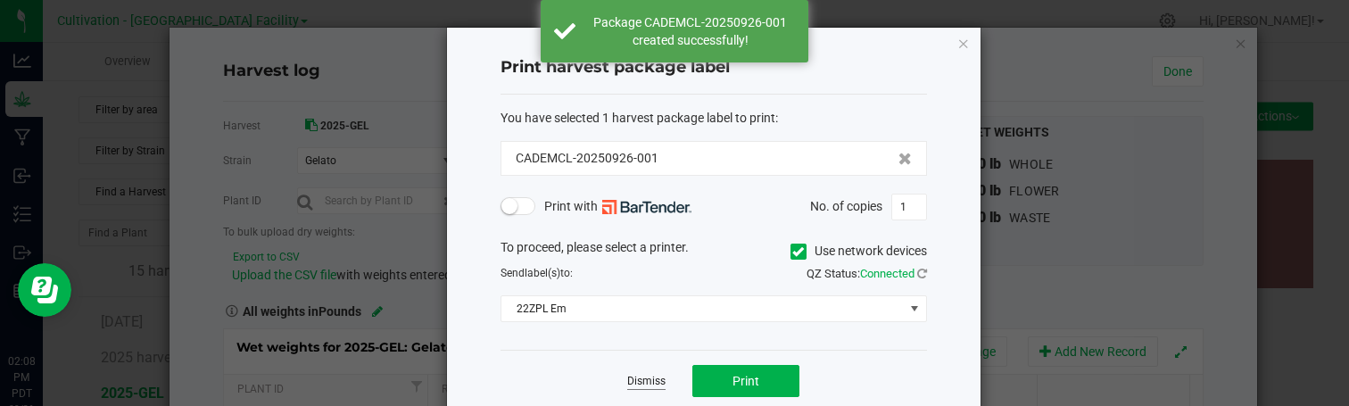
click at [637, 382] on link "Dismiss" at bounding box center [646, 381] width 38 height 15
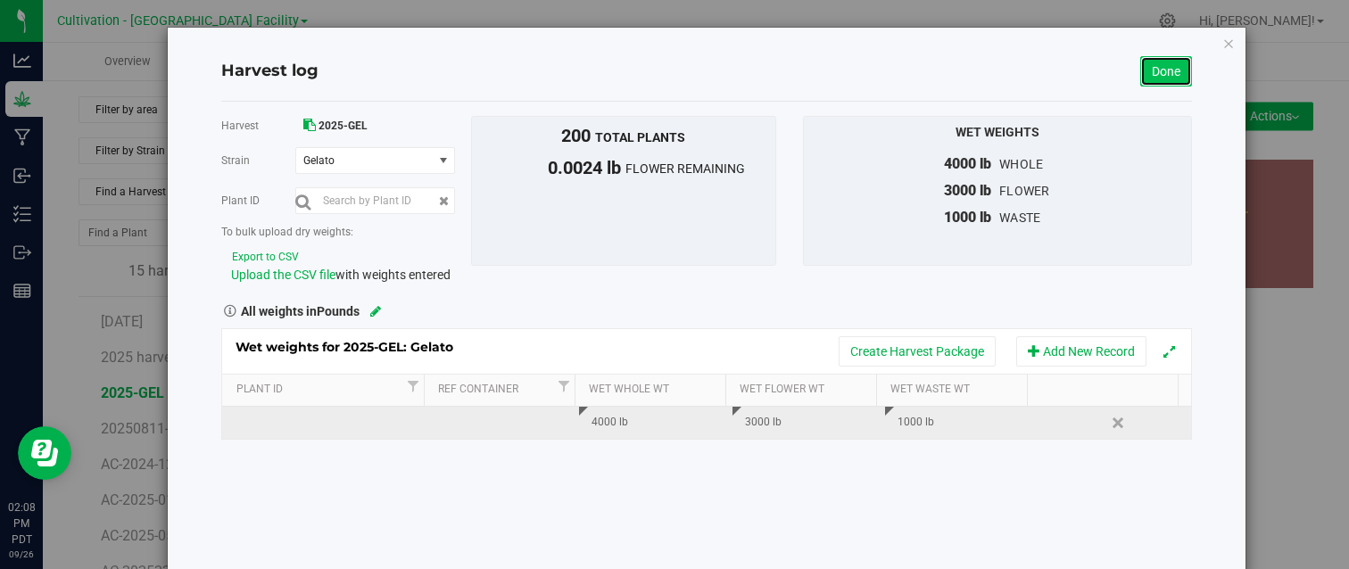
click at [1170, 79] on link "Done" at bounding box center [1166, 71] width 52 height 30
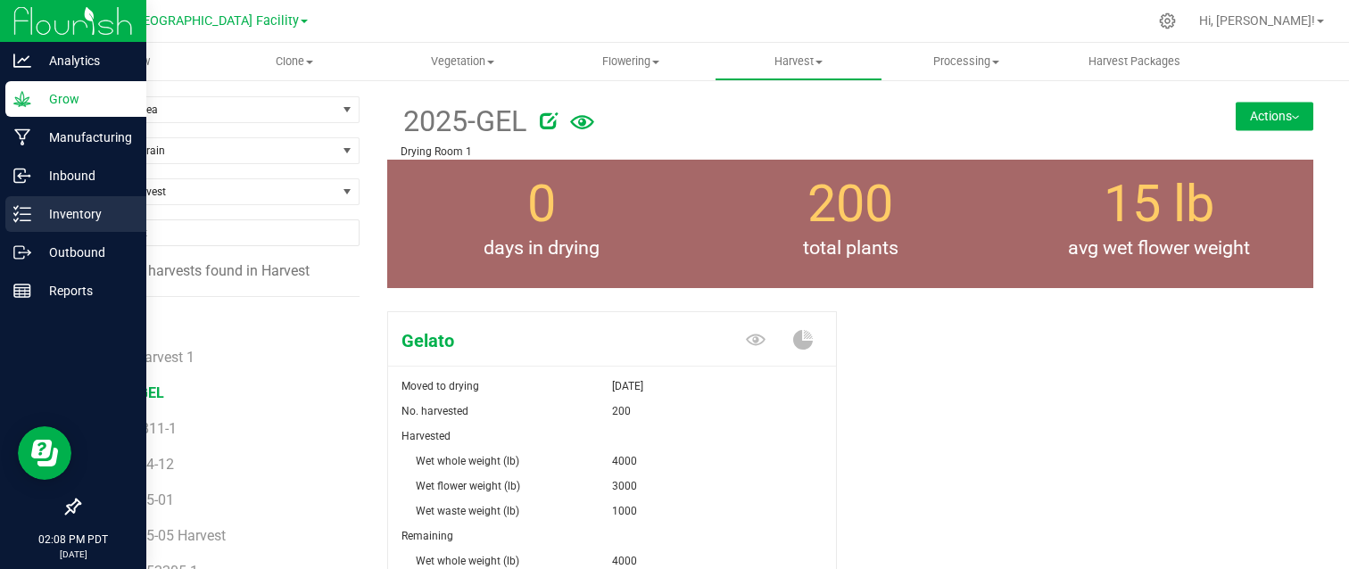
click at [58, 220] on p "Inventory" at bounding box center [84, 213] width 107 height 21
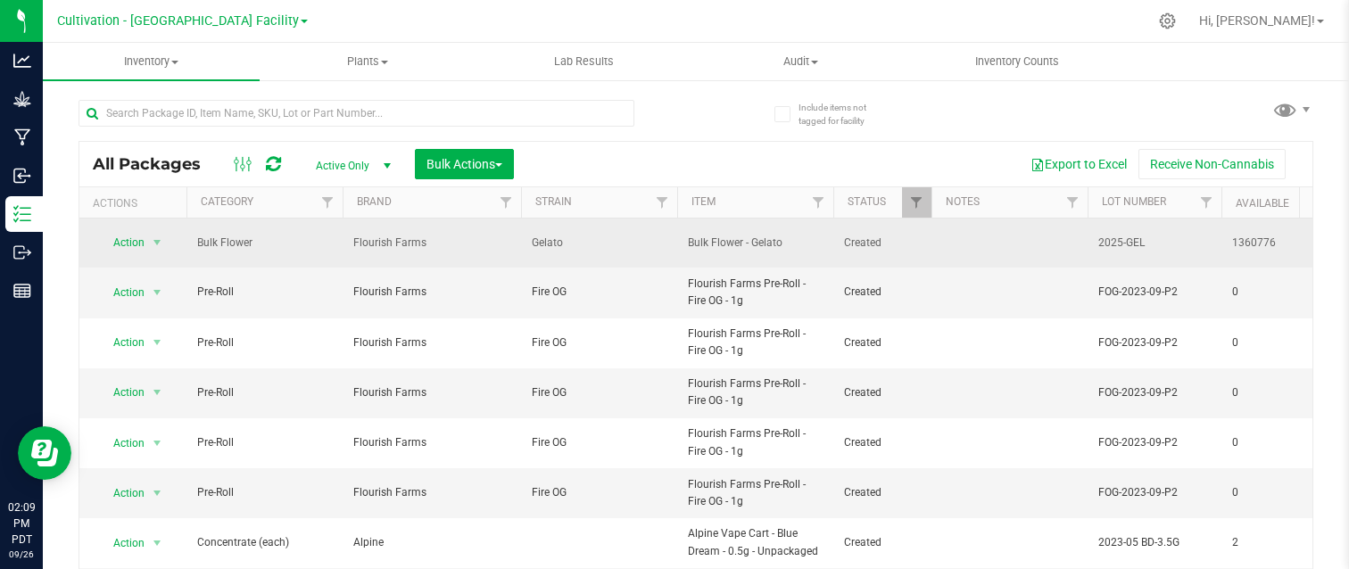
click at [431, 236] on span "Flourish Farms" at bounding box center [431, 243] width 157 height 17
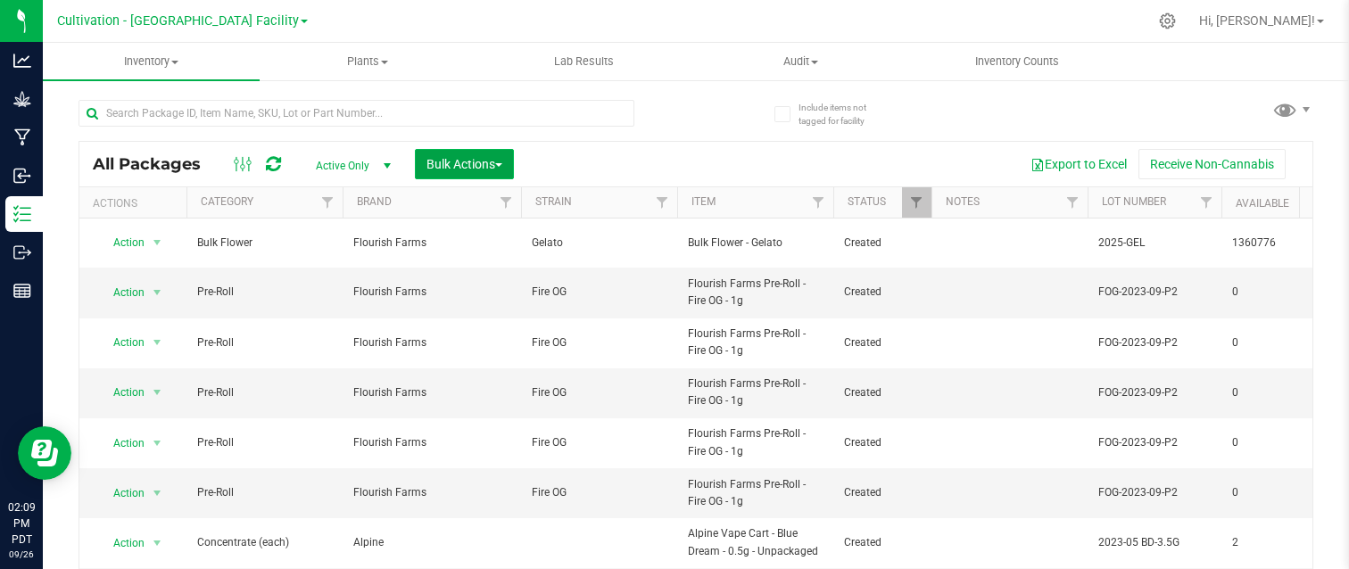
click at [468, 170] on span "Bulk Actions" at bounding box center [465, 164] width 76 height 14
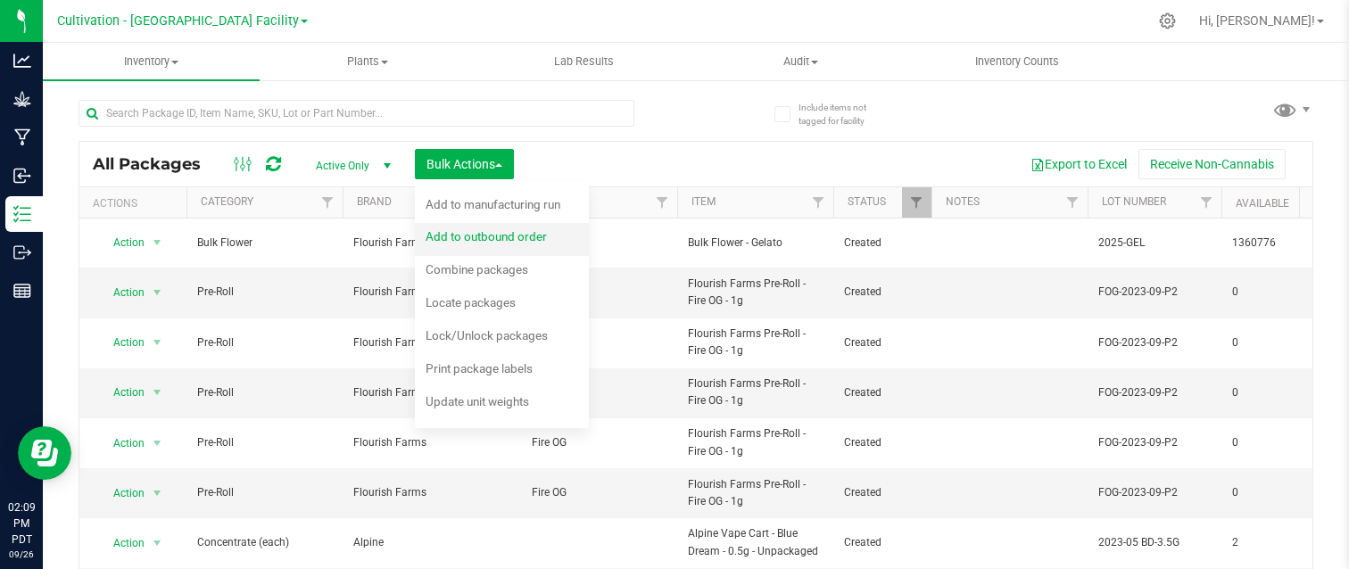
click at [525, 243] on span "Add to outbound order" at bounding box center [486, 236] width 121 height 14
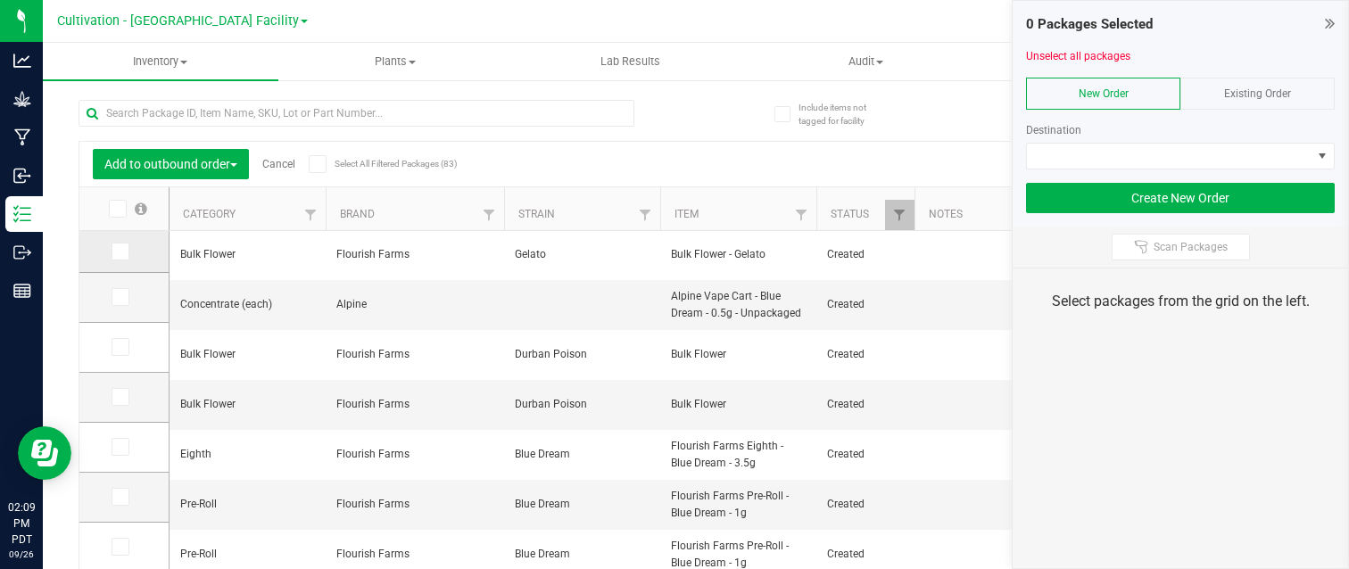
click at [119, 252] on icon at bounding box center [119, 252] width 12 height 0
click at [0, 0] on input "checkbox" at bounding box center [0, 0] width 0 height 0
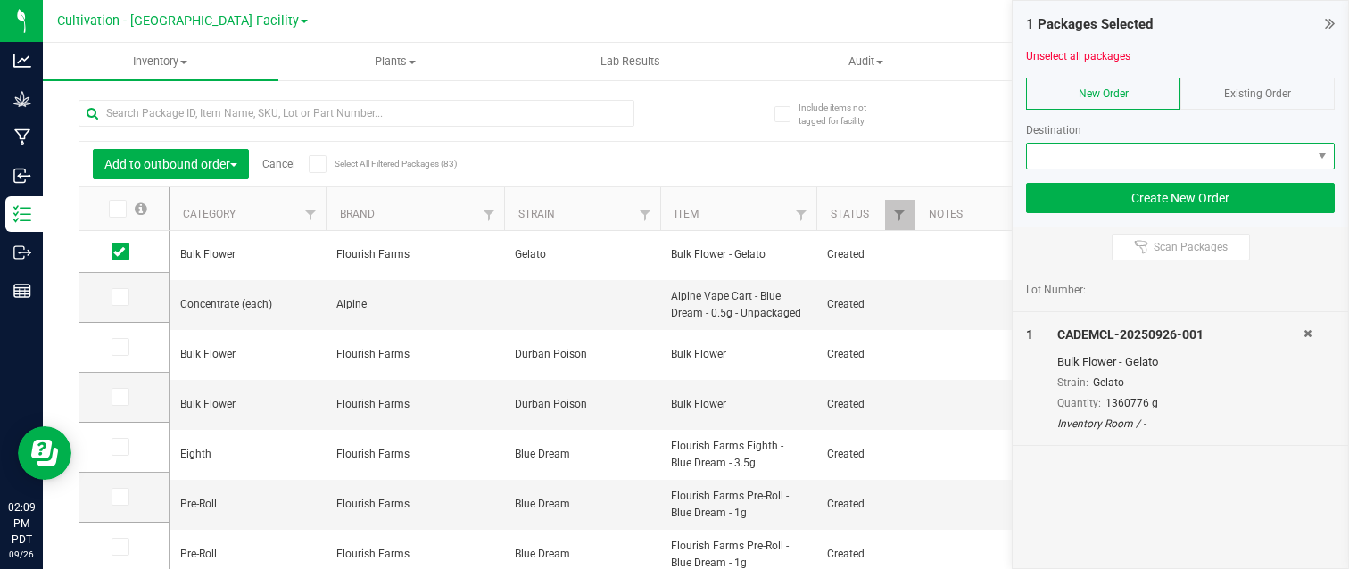
click at [1154, 169] on span at bounding box center [1180, 156] width 309 height 27
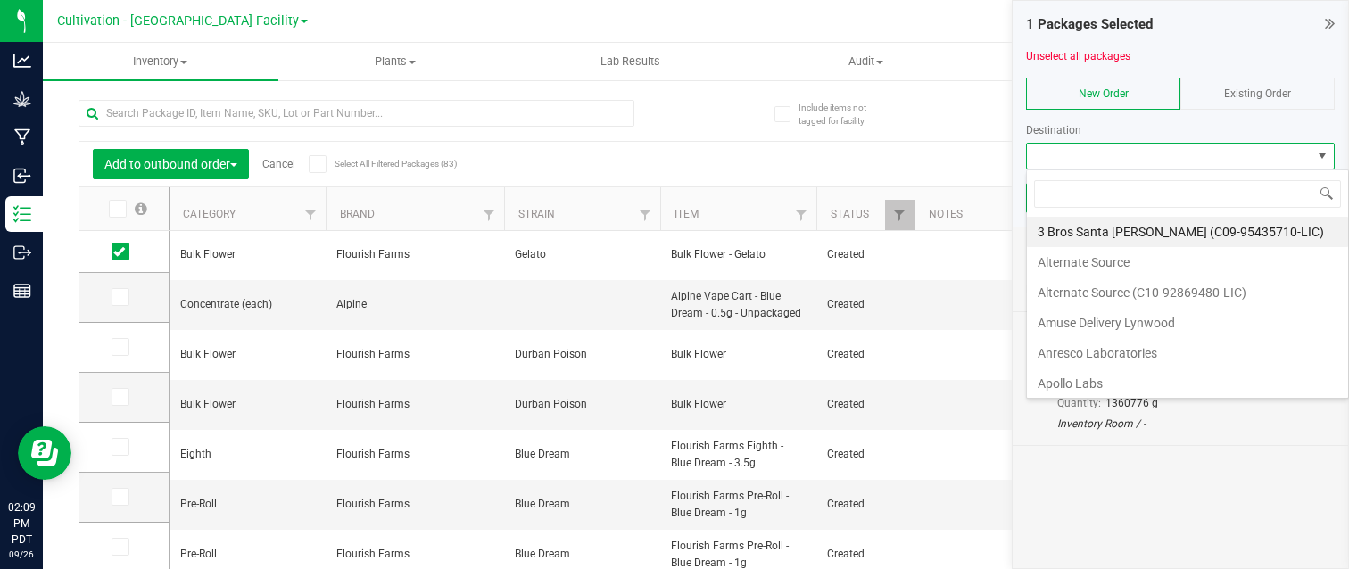
scroll to position [27, 309]
click at [1124, 297] on li "Alternate Source (C10-92869480-LIC)" at bounding box center [1187, 293] width 321 height 30
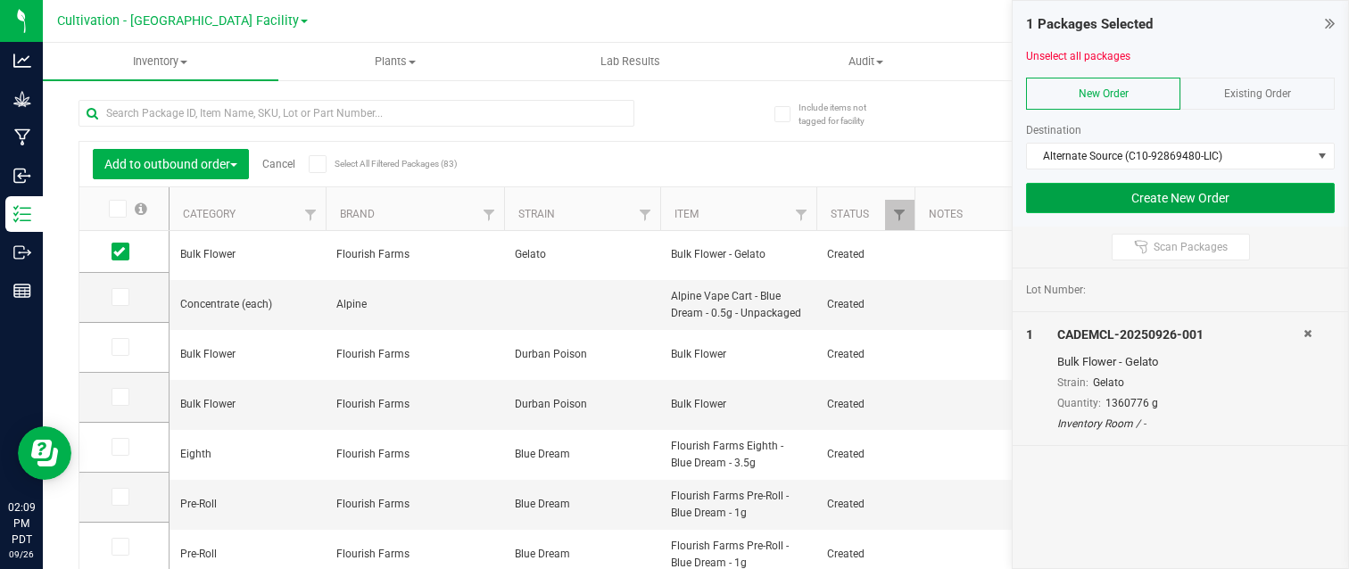
click at [1140, 196] on button "Create New Order" at bounding box center [1180, 198] width 309 height 30
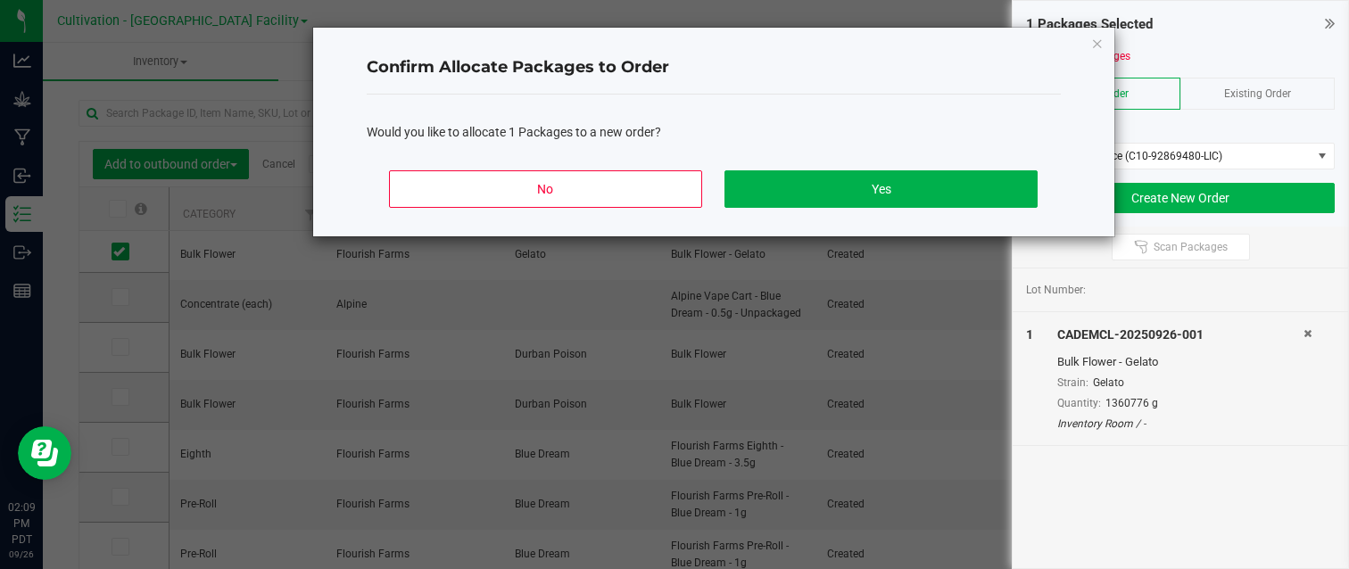
click at [961, 162] on div "No Yes" at bounding box center [714, 196] width 694 height 80
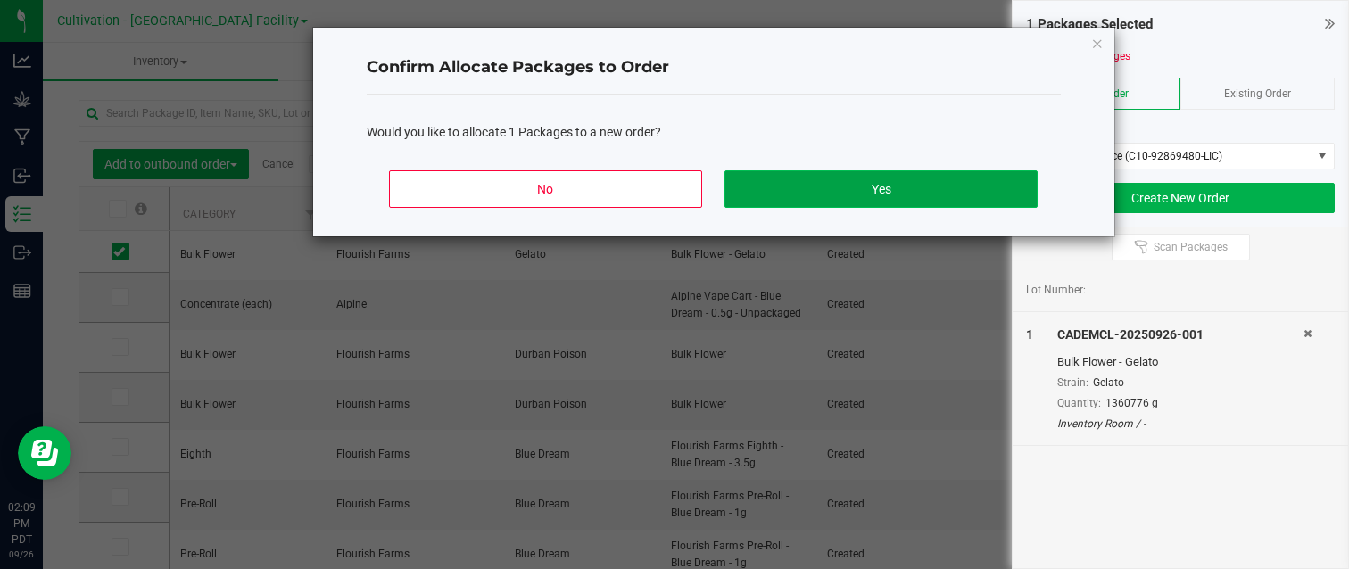
click at [956, 185] on button "Yes" at bounding box center [881, 188] width 312 height 37
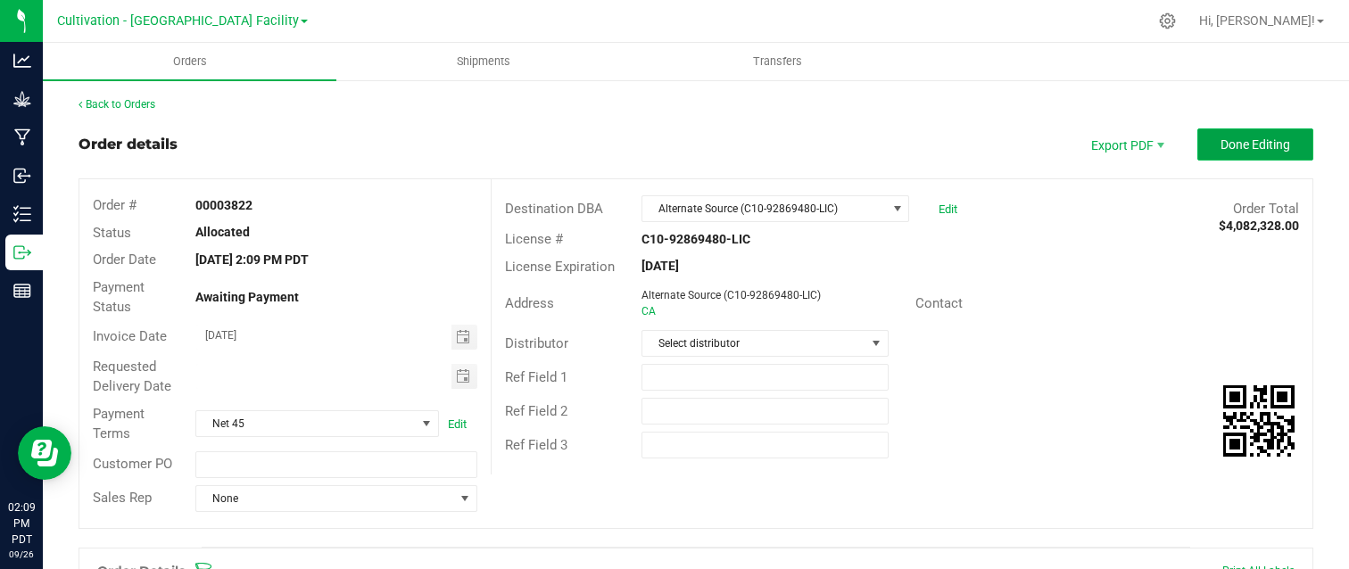
click at [1280, 139] on button "Done Editing" at bounding box center [1256, 145] width 116 height 32
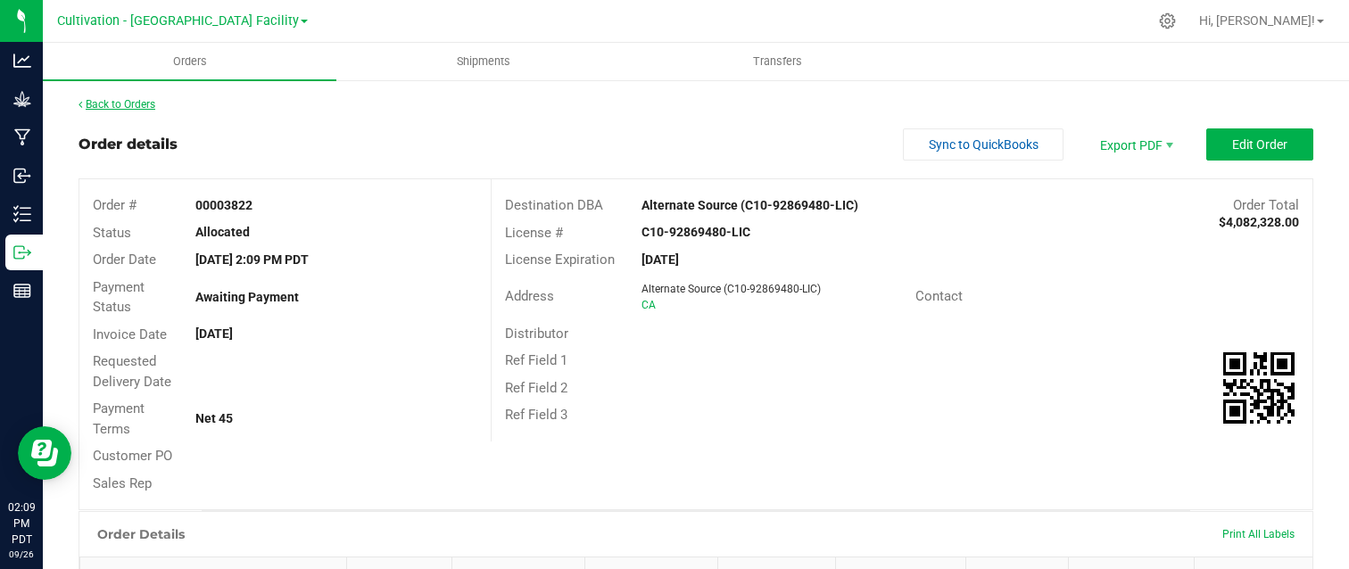
click at [145, 104] on link "Back to Orders" at bounding box center [117, 104] width 77 height 12
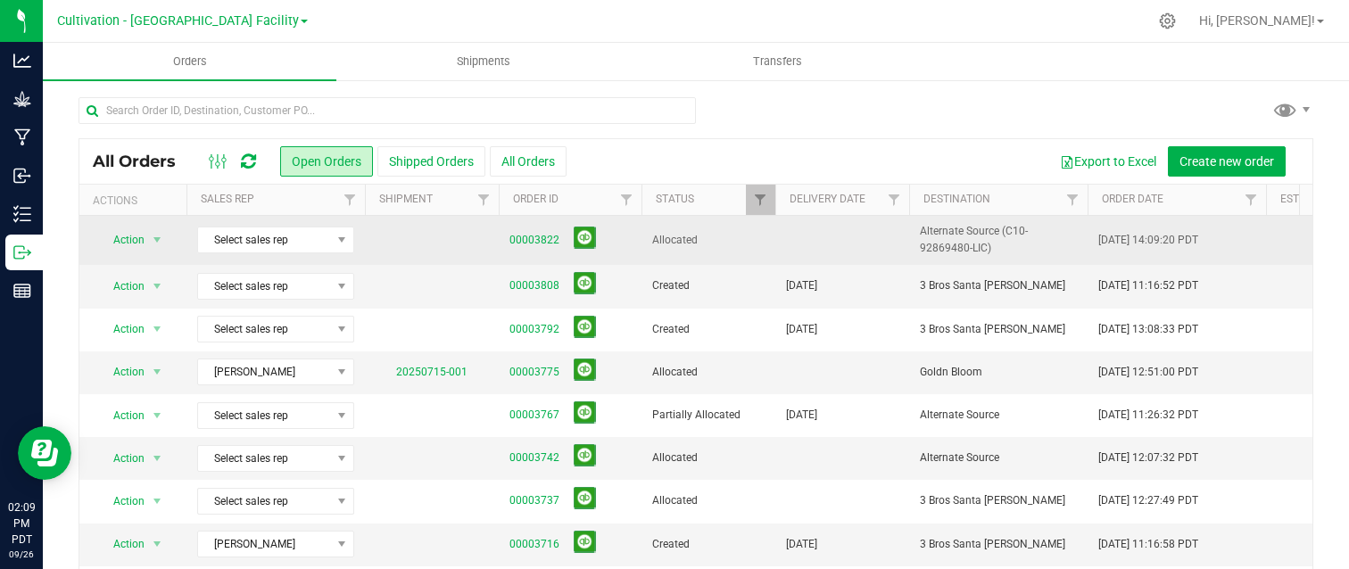
click at [717, 241] on span "Allocated" at bounding box center [708, 240] width 112 height 17
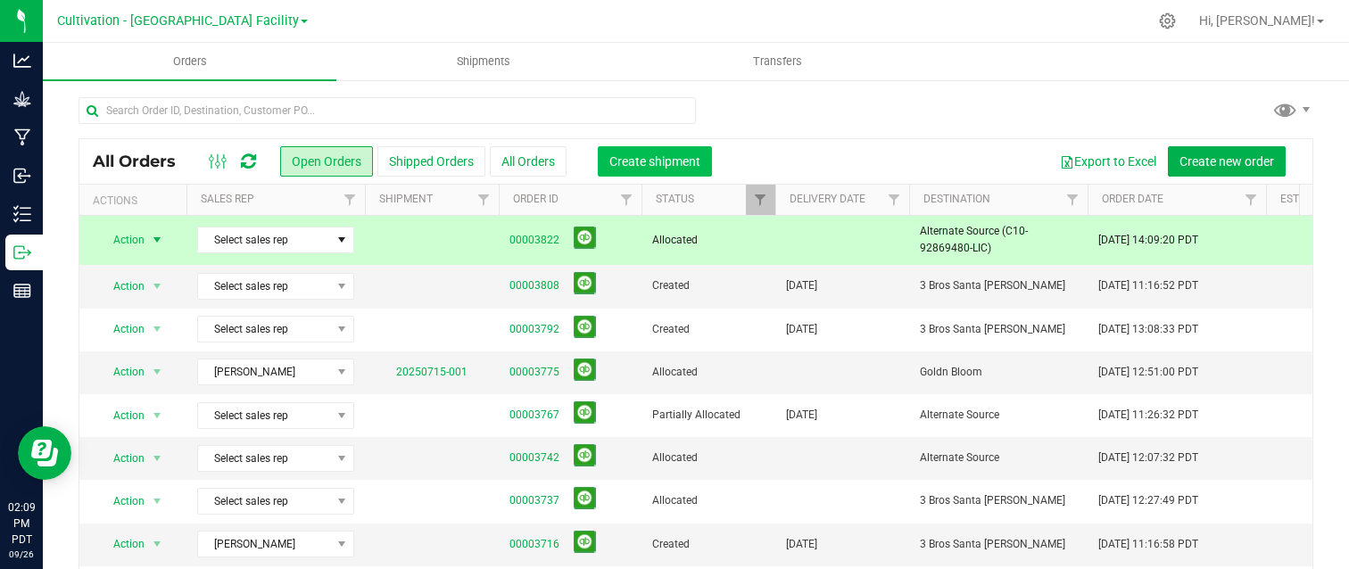
click at [681, 164] on span "Create shipment" at bounding box center [654, 161] width 91 height 14
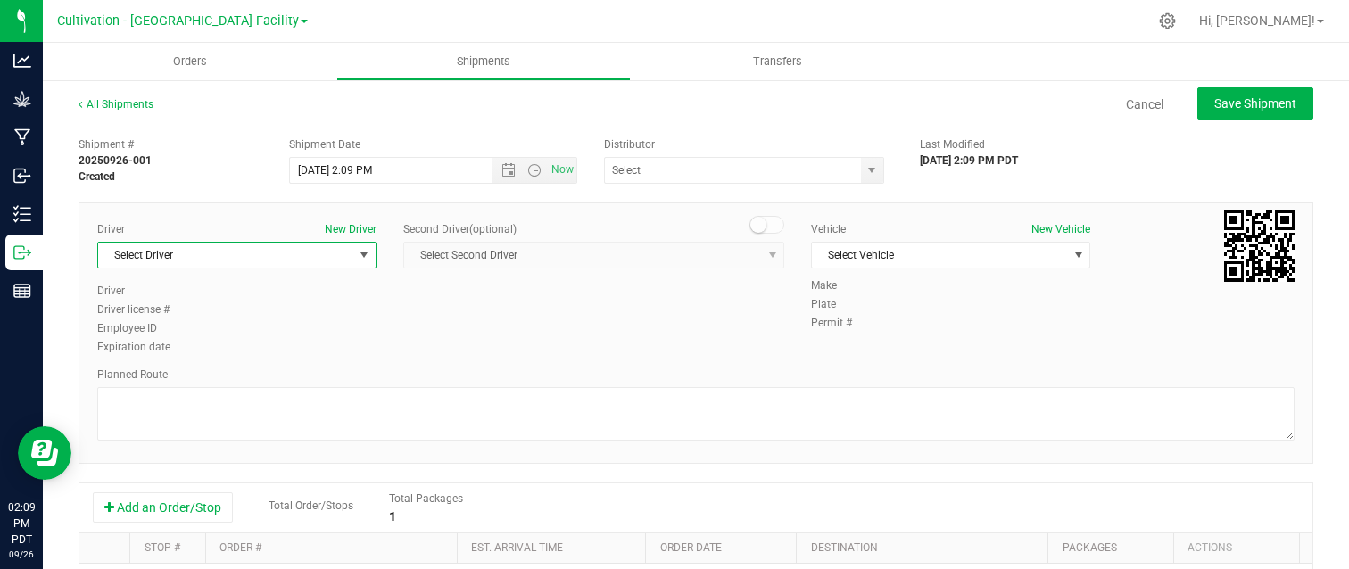
click at [260, 251] on span "Select Driver" at bounding box center [225, 255] width 255 height 25
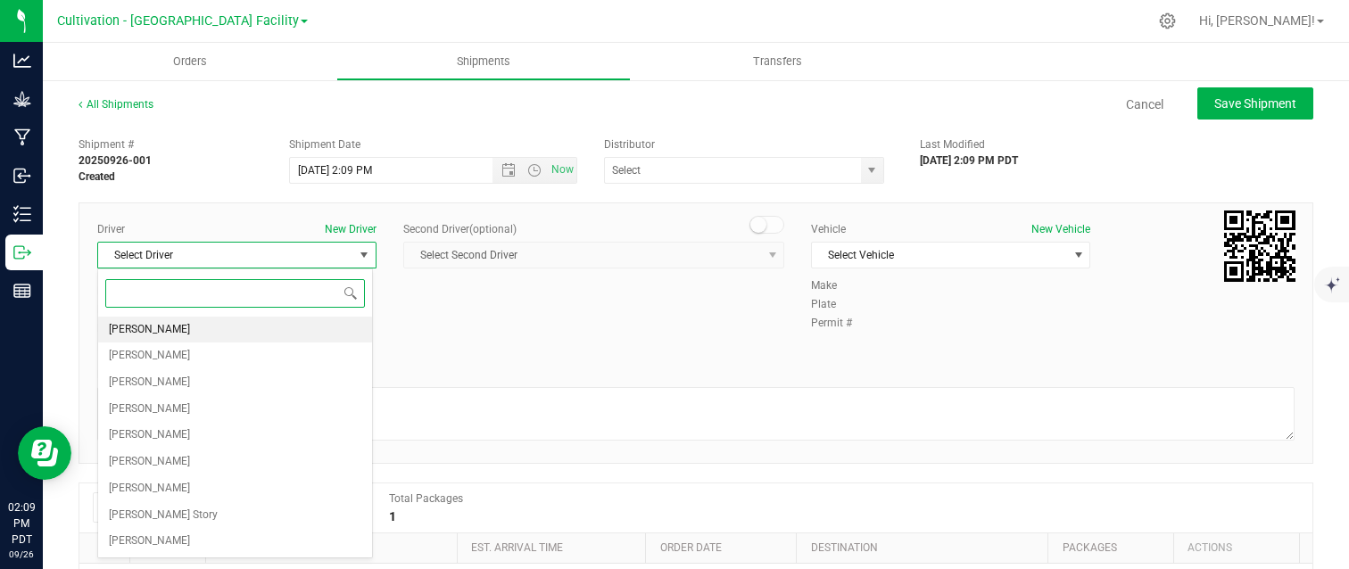
click at [176, 329] on li "Sam Budding" at bounding box center [235, 330] width 274 height 27
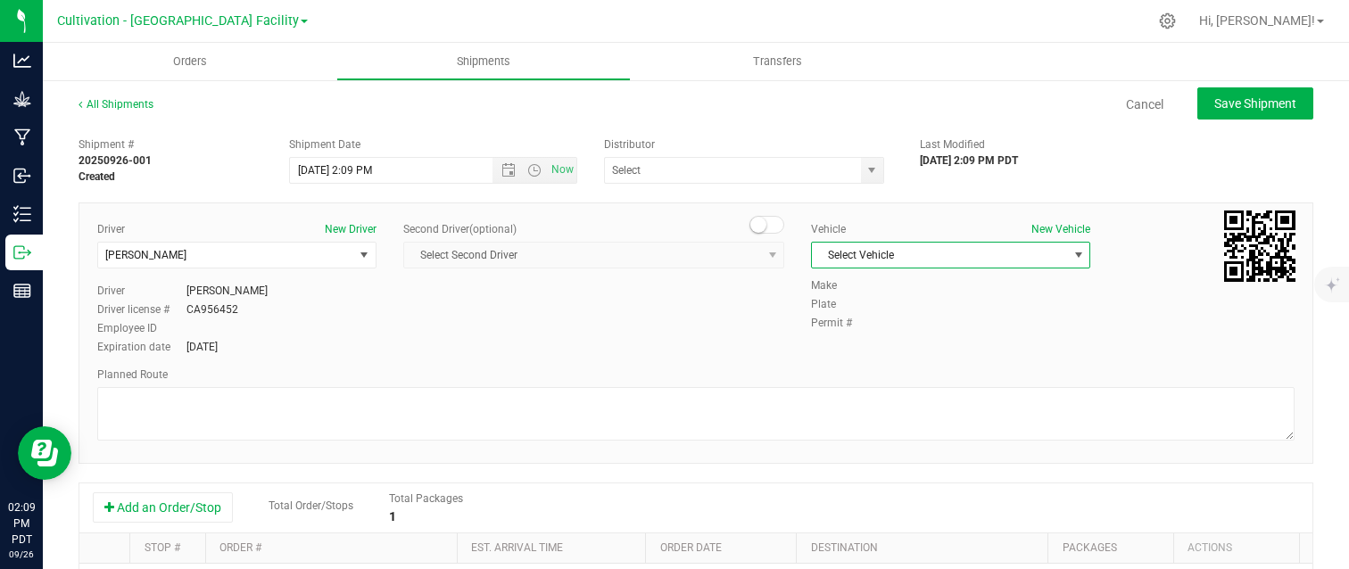
click at [817, 249] on span "Select Vehicle" at bounding box center [939, 255] width 255 height 25
click at [855, 298] on li "Same Building" at bounding box center [942, 285] width 274 height 27
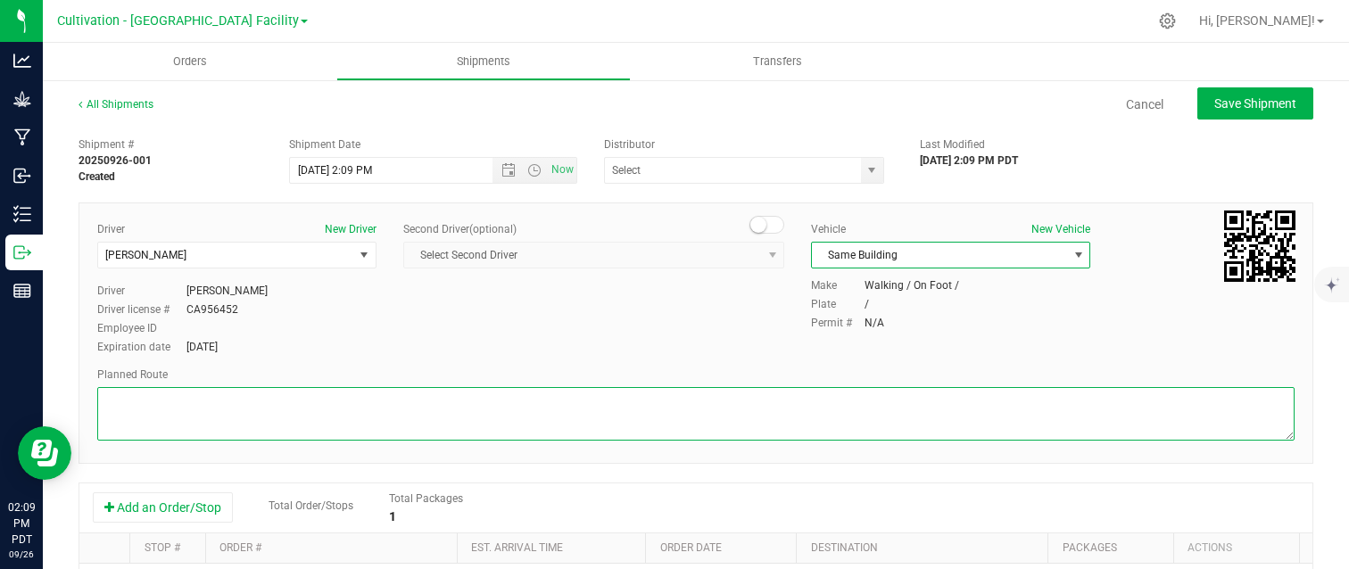
click at [596, 416] on textarea at bounding box center [696, 414] width 1198 height 54
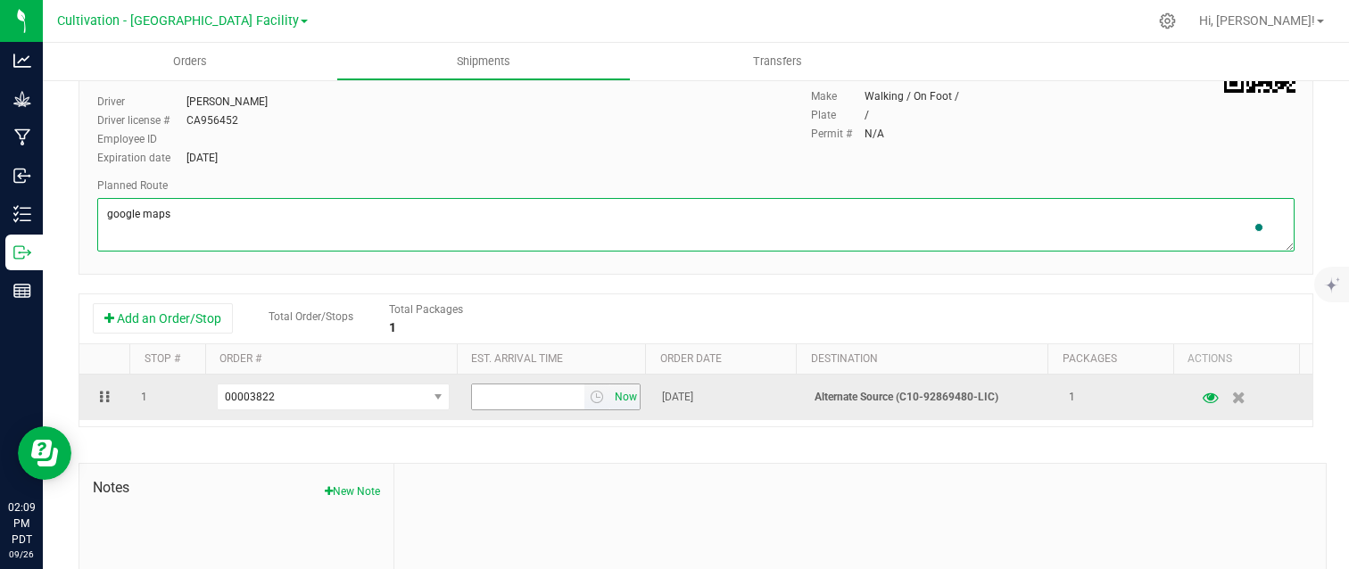
type textarea "google maps"
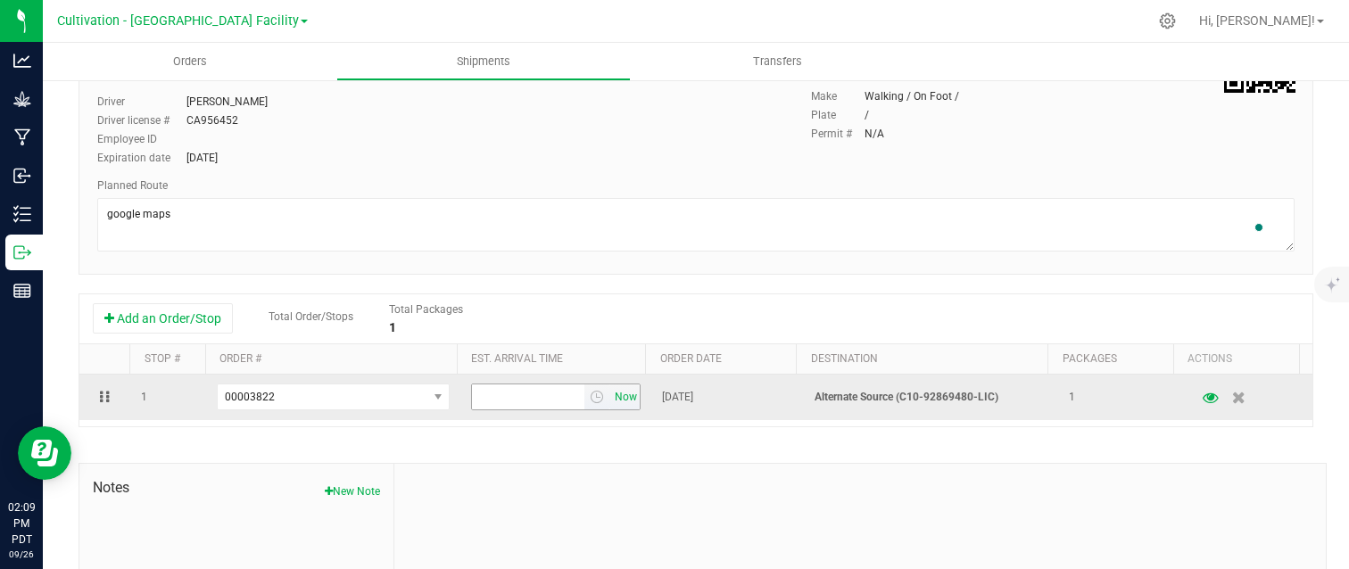
click at [613, 402] on span "Now" at bounding box center [626, 398] width 30 height 26
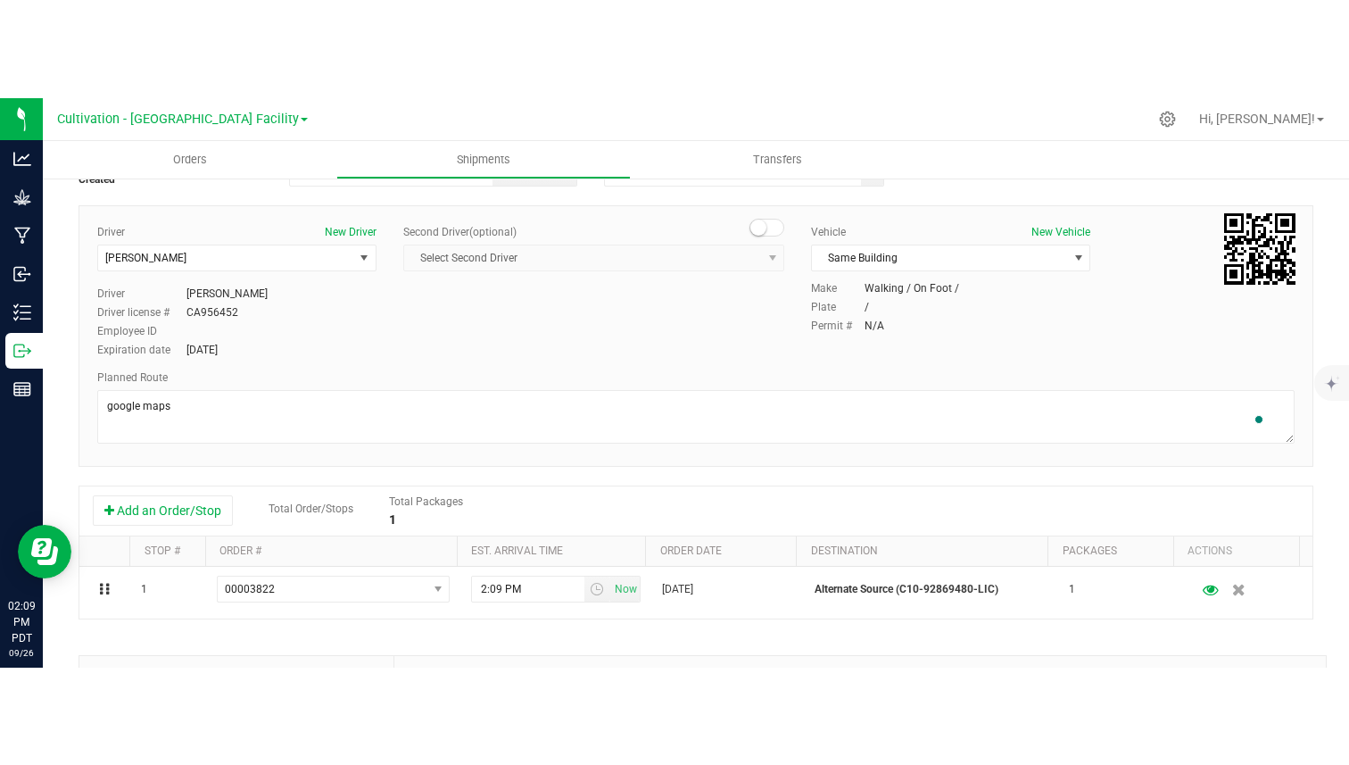
scroll to position [0, 0]
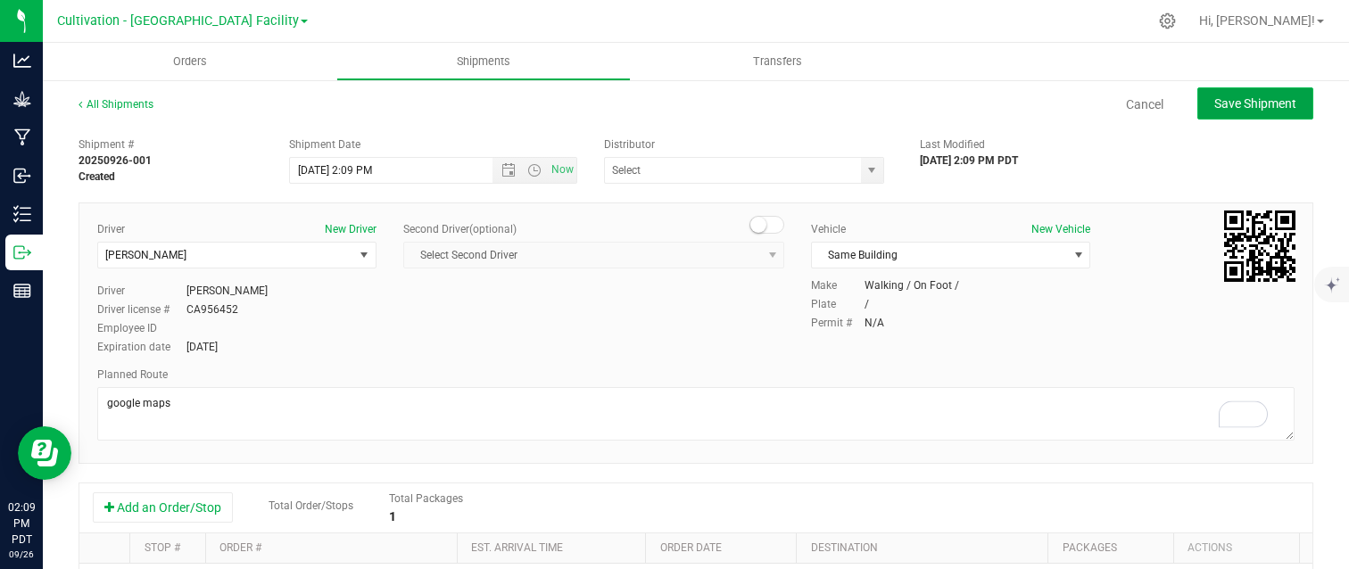
click at [1215, 110] on span "Save Shipment" at bounding box center [1256, 103] width 82 height 14
type input "9/26/2025 9:09 PM"
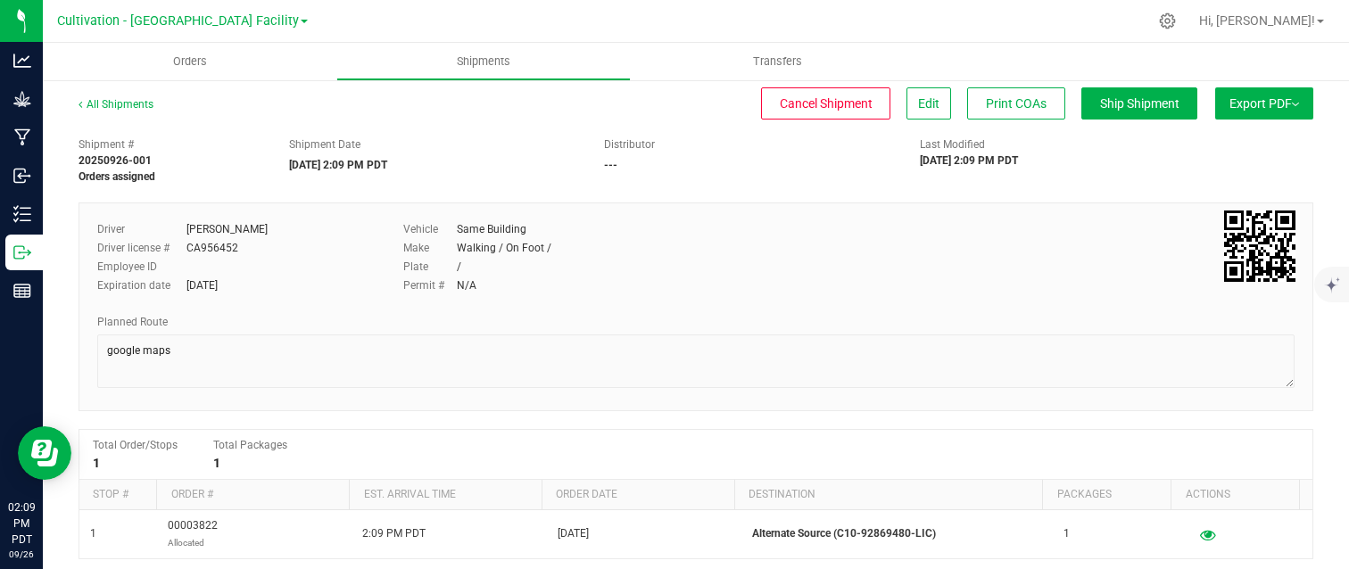
click at [1254, 105] on span "Export PDF" at bounding box center [1265, 103] width 70 height 14
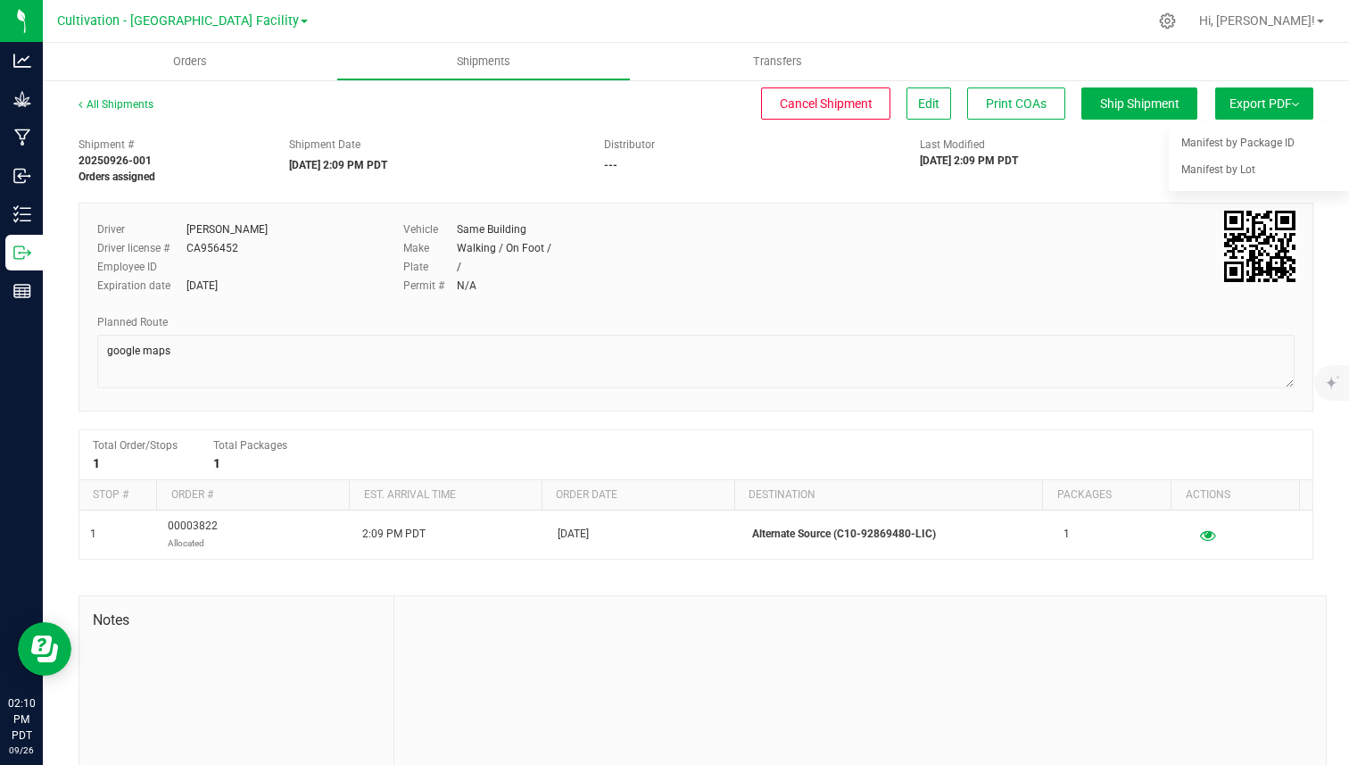
click at [1104, 144] on div "Last Modified 09/26/2025 2:09 PM PDT" at bounding box center [1012, 153] width 211 height 32
click at [1257, 114] on button "Export PDF" at bounding box center [1264, 103] width 98 height 32
click at [1132, 104] on span "Ship Shipment" at bounding box center [1139, 103] width 79 height 14
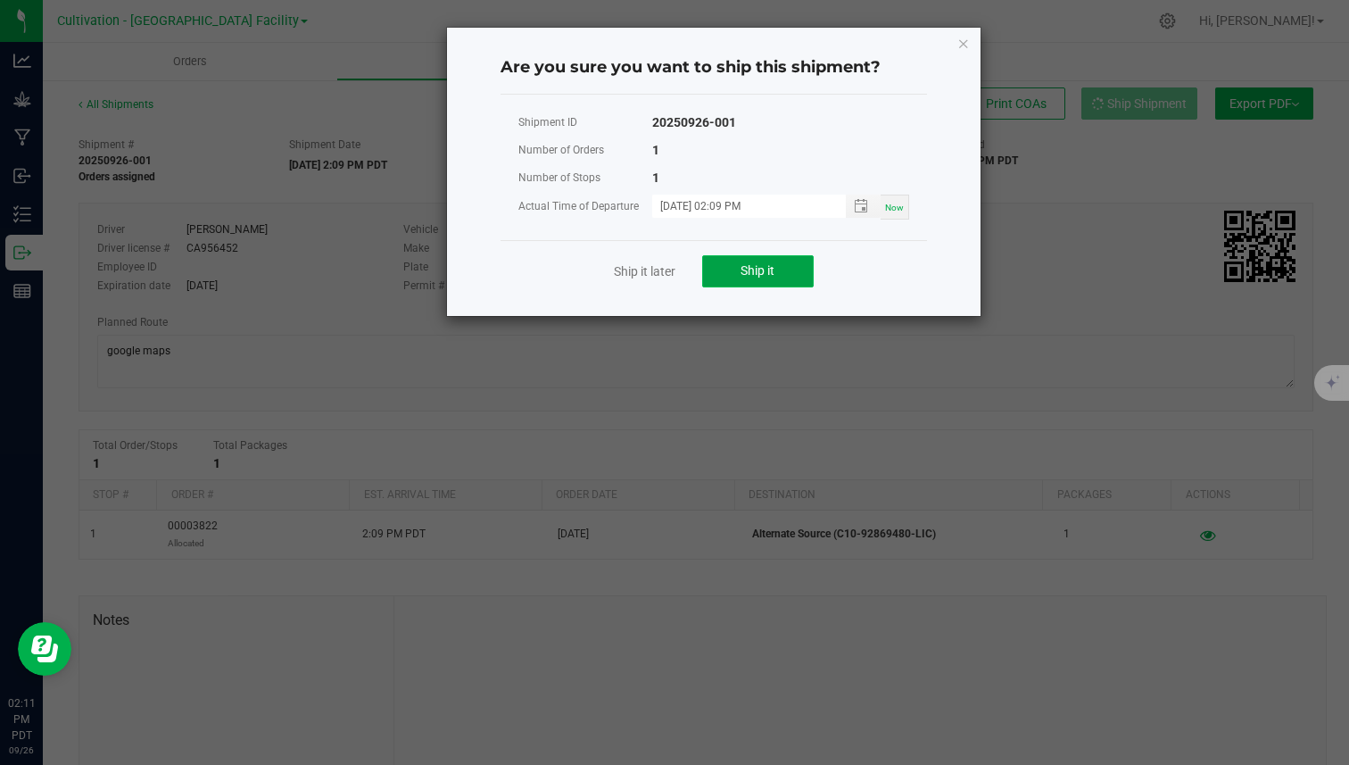
click at [782, 278] on button "Ship it" at bounding box center [758, 271] width 112 height 32
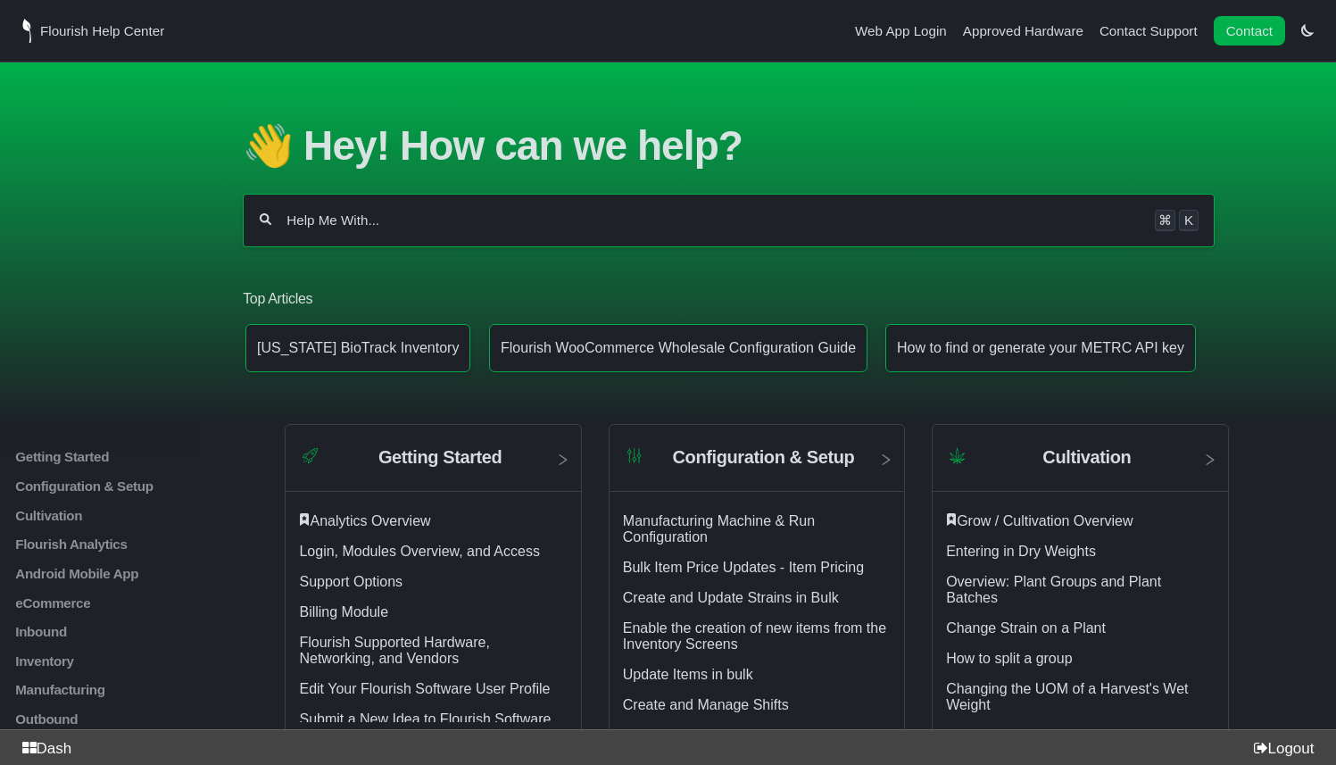
scroll to position [61, 0]
